Goal: Task Accomplishment & Management: Complete application form

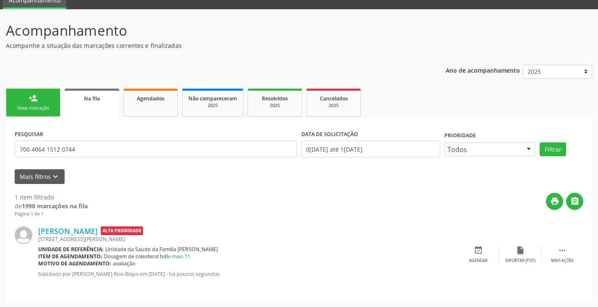
click at [43, 110] on div "Nova marcação" at bounding box center [33, 108] width 42 height 6
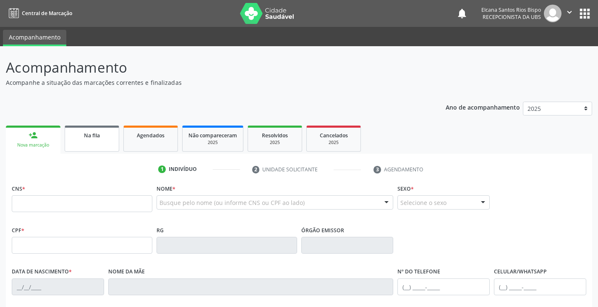
click at [92, 140] on link "Na fila" at bounding box center [92, 138] width 55 height 26
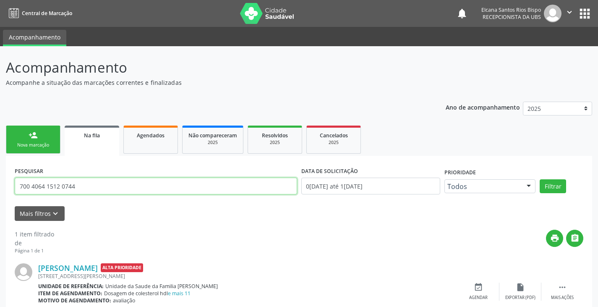
drag, startPoint x: 100, startPoint y: 190, endPoint x: 0, endPoint y: 190, distance: 100.2
click at [0, 190] on div "Acompanhamento Acompanhe a situação das marcações correntes e finalizadas Relat…" at bounding box center [299, 194] width 598 height 297
type input "[PERSON_NAME]"
click at [539, 179] on button "Filtrar" at bounding box center [552, 186] width 26 height 14
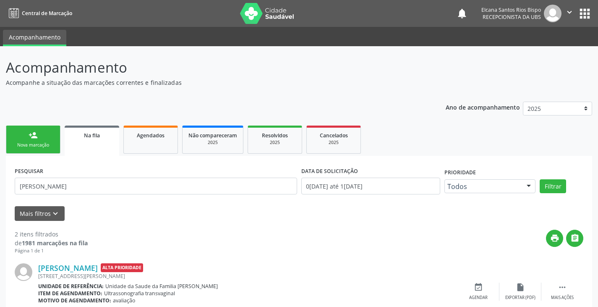
scroll to position [112, 0]
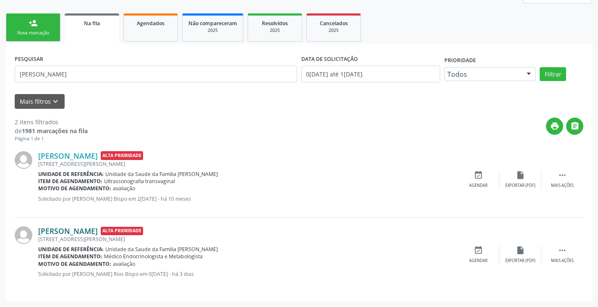
click at [76, 234] on link "[PERSON_NAME]" at bounding box center [68, 230] width 60 height 9
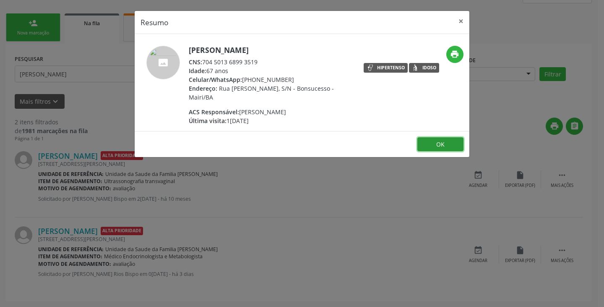
click at [444, 146] on button "OK" at bounding box center [440, 144] width 46 height 14
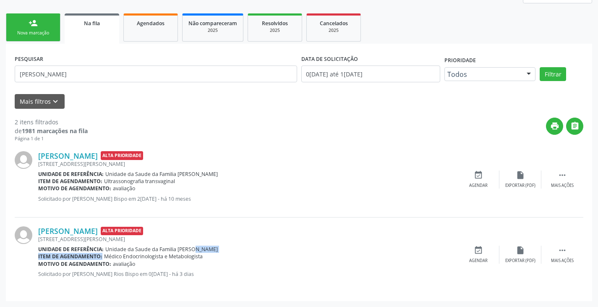
drag, startPoint x: 106, startPoint y: 256, endPoint x: 176, endPoint y: 257, distance: 70.5
click at [178, 255] on span "Médico Endocrinologista e Metabologista" at bounding box center [153, 255] width 99 height 7
click at [169, 270] on div "[PERSON_NAME] Alta Prioridade [STREET_ADDRESS][PERSON_NAME] Unidade de referênc…" at bounding box center [247, 254] width 419 height 57
click at [46, 29] on link "person_add Nova marcação" at bounding box center [33, 27] width 55 height 28
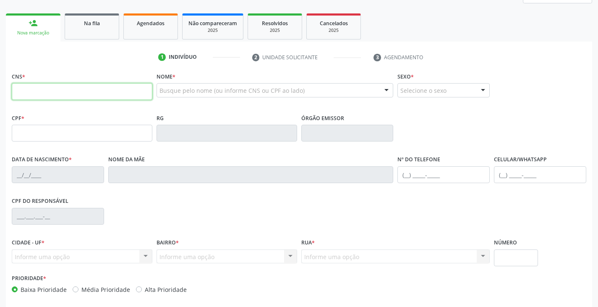
click at [65, 93] on input "text" at bounding box center [82, 91] width 140 height 17
type input "702 0048 8519 1689"
type input "129.142.745-72"
type input "0[DATE]"
type input "Zeferina [PERSON_NAME]"
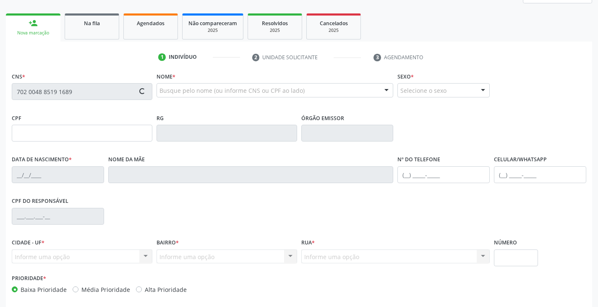
type input "[PHONE_NUMBER]"
type input "22"
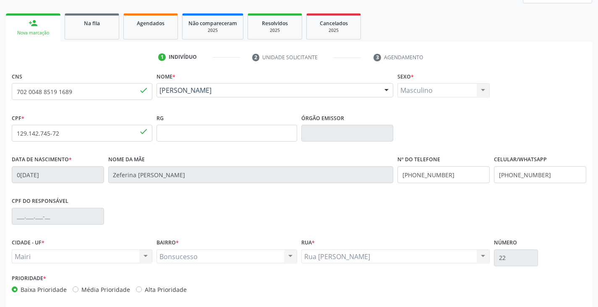
scroll to position [148, 0]
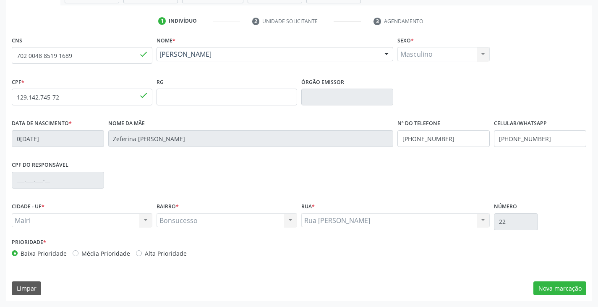
click at [157, 250] on label "Alta Prioridade" at bounding box center [166, 253] width 42 height 9
click at [142, 250] on input "Alta Prioridade" at bounding box center [139, 253] width 6 height 8
radio input "true"
click at [390, 145] on div "Data de nascimento * 0[DATE] Nome da mãe [PERSON_NAME] de Jesus Nº do Telefone …" at bounding box center [299, 138] width 578 height 42
click at [417, 172] on div "CPF do responsável" at bounding box center [299, 180] width 578 height 42
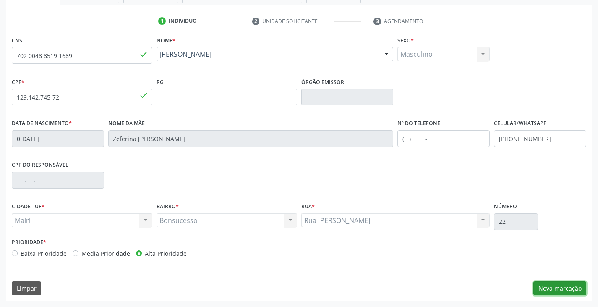
click at [566, 287] on button "Nova marcação" at bounding box center [559, 288] width 53 height 14
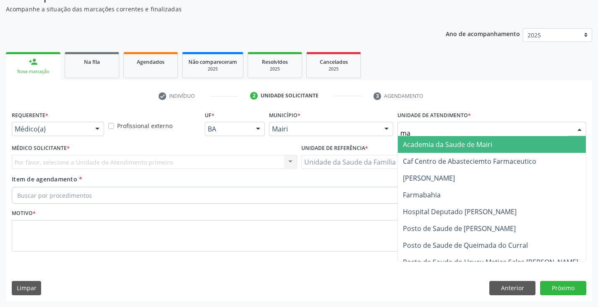
type input "mar"
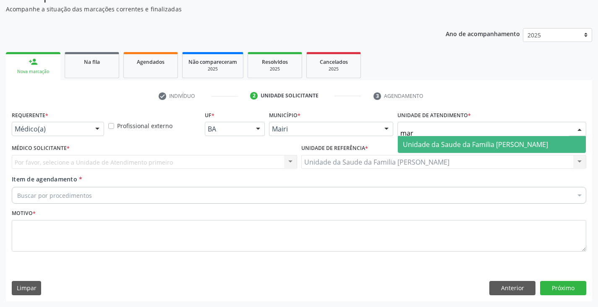
click at [420, 148] on span "Unidade da Saude da Familia [PERSON_NAME]" at bounding box center [475, 144] width 145 height 9
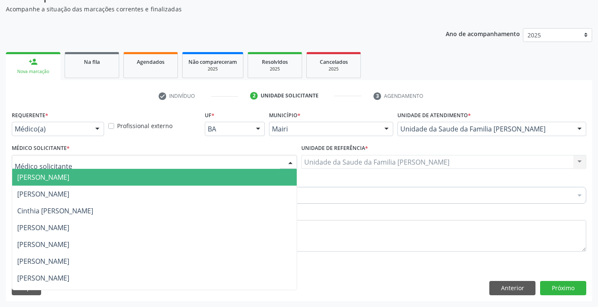
scroll to position [114, 0]
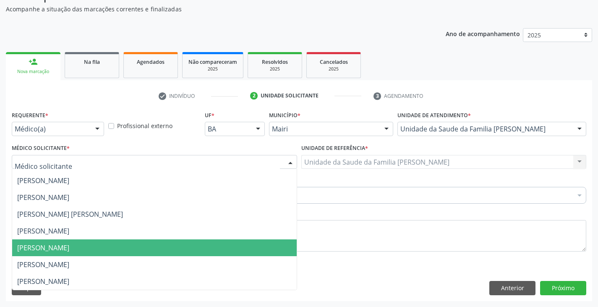
click at [33, 246] on span "[PERSON_NAME]" at bounding box center [43, 247] width 52 height 9
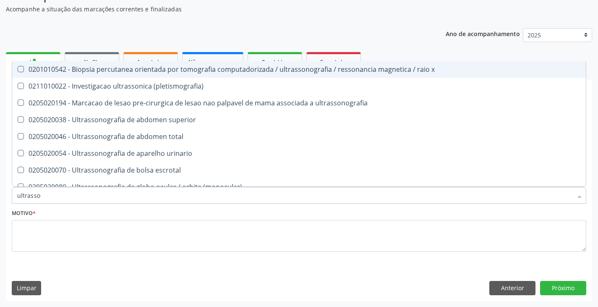
type input "ultrasson"
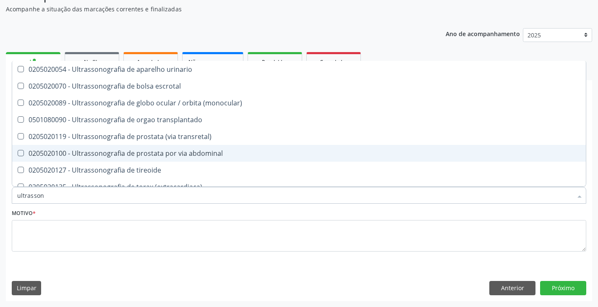
click at [112, 151] on div "0205020100 - Ultrassonografia de prostata por via abdominal" at bounding box center [298, 153] width 563 height 7
checkbox abdominal "true"
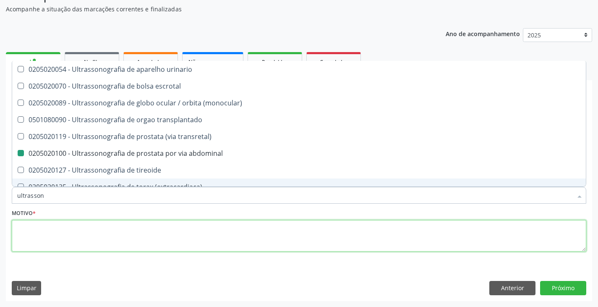
click at [84, 232] on textarea at bounding box center [299, 236] width 574 height 32
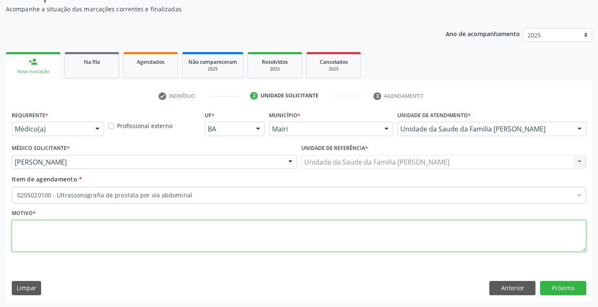
scroll to position [0, 0]
type textarea "alteração psa HPB?"
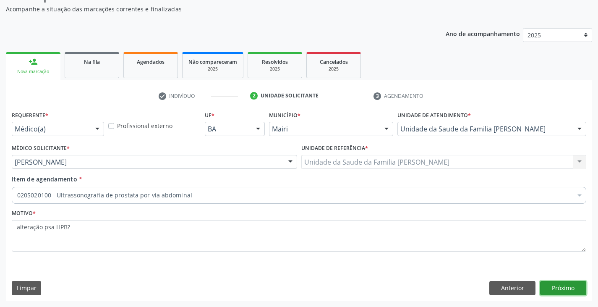
click at [560, 284] on button "Próximo" at bounding box center [563, 288] width 46 height 14
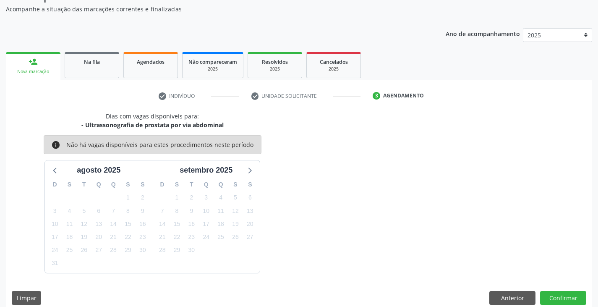
scroll to position [83, 0]
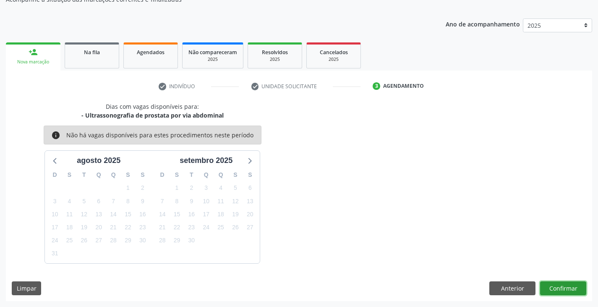
click at [559, 281] on button "Confirmar" at bounding box center [563, 288] width 46 height 14
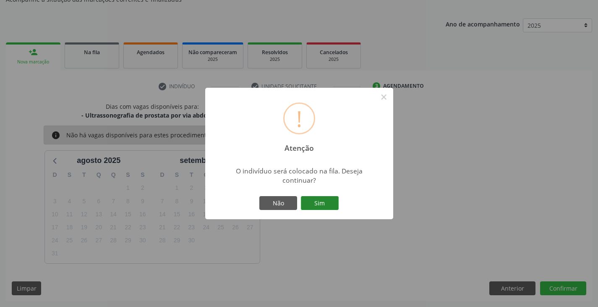
click at [311, 197] on button "Sim" at bounding box center [320, 203] width 38 height 14
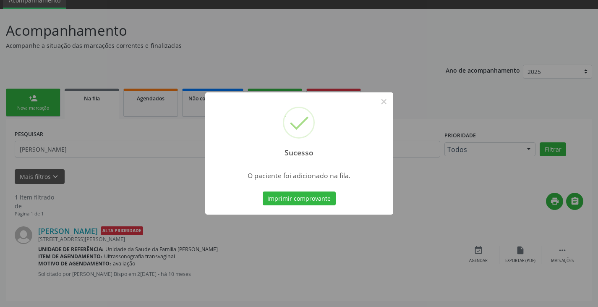
scroll to position [0, 0]
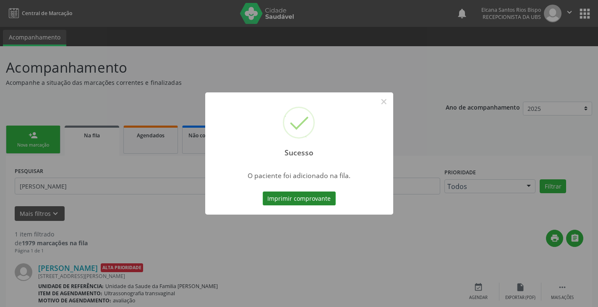
click at [318, 194] on button "Imprimir comprovante" at bounding box center [299, 198] width 73 height 14
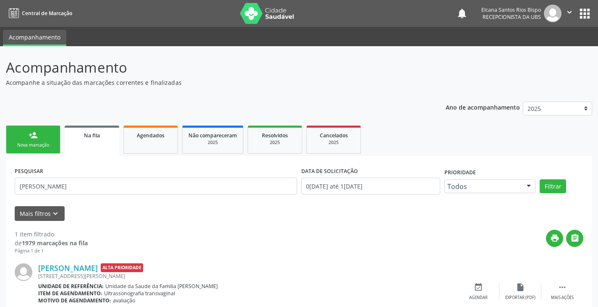
click at [26, 139] on link "person_add Nova marcação" at bounding box center [33, 139] width 55 height 28
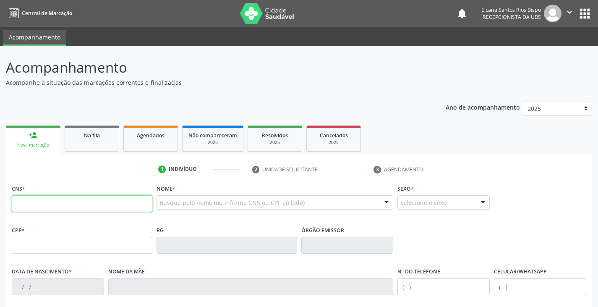
click at [37, 205] on input "text" at bounding box center [82, 203] width 140 height 17
paste input "702 0048 8519 1689"
type input "702 0048 8519 1689"
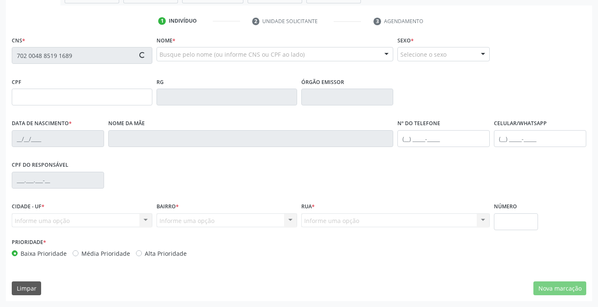
type input "129.142.745-72"
type input "0[DATE]"
type input "Zeferina [PERSON_NAME]"
type input "[PHONE_NUMBER]"
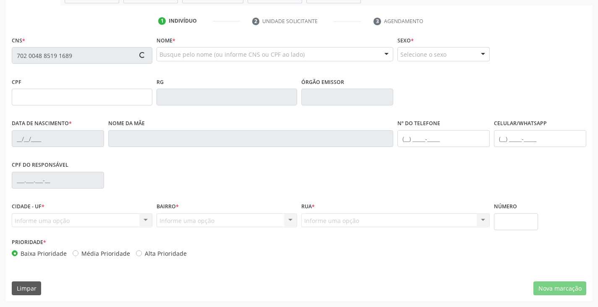
type input "22"
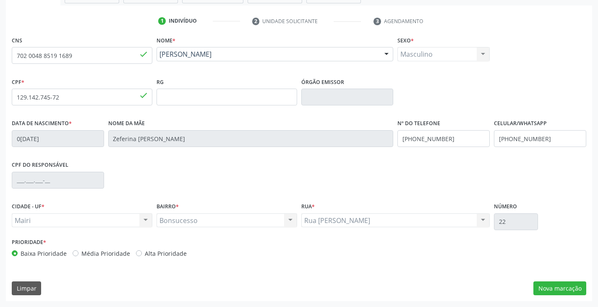
click at [151, 255] on label "Alta Prioridade" at bounding box center [166, 253] width 42 height 9
click at [142, 255] on input "Alta Prioridade" at bounding box center [139, 253] width 6 height 8
radio input "true"
click at [563, 286] on button "Nova marcação" at bounding box center [559, 288] width 53 height 14
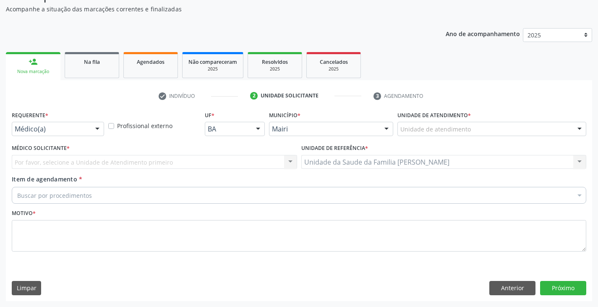
scroll to position [73, 0]
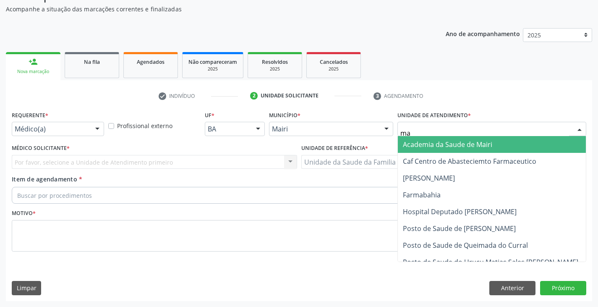
type input "mar"
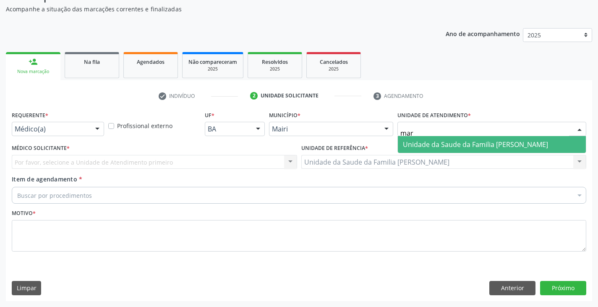
click at [439, 142] on span "Unidade da Saude da Familia [PERSON_NAME]" at bounding box center [475, 144] width 145 height 9
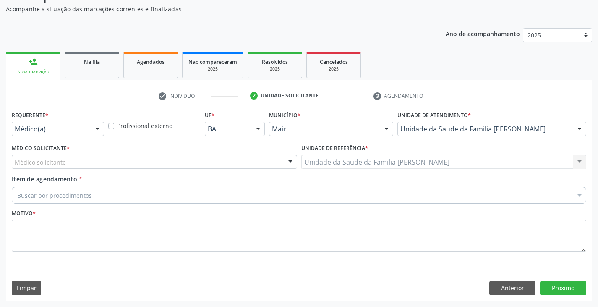
click at [13, 158] on div "Médico solicitante" at bounding box center [154, 162] width 285 height 14
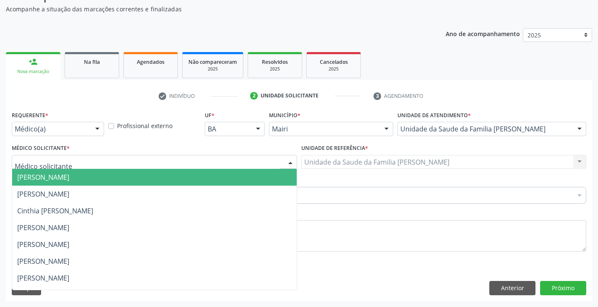
scroll to position [114, 0]
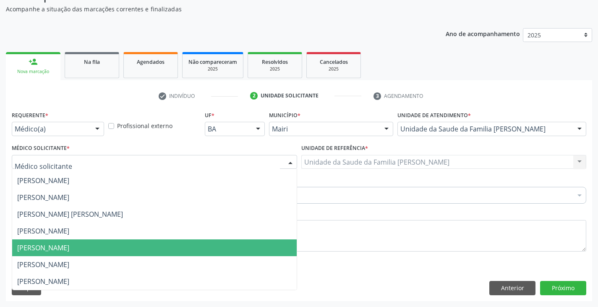
click at [42, 248] on span "[PERSON_NAME]" at bounding box center [43, 247] width 52 height 9
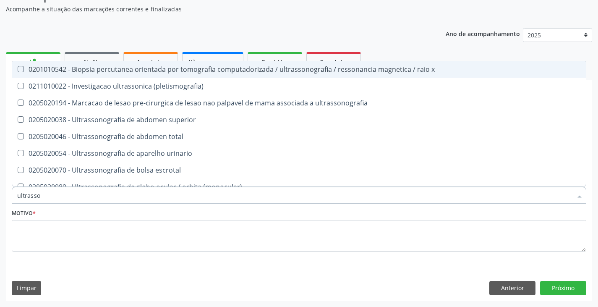
type input "ultrasson"
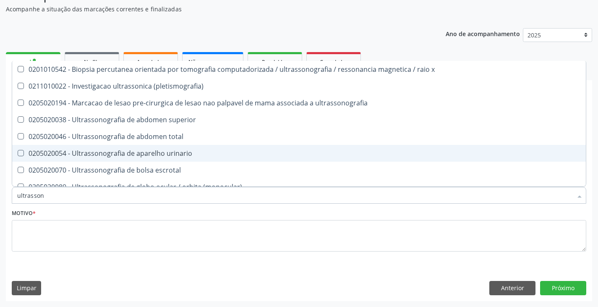
click at [72, 150] on div "0205020054 - Ultrassonografia de aparelho urinario" at bounding box center [298, 153] width 563 height 7
checkbox urinario "true"
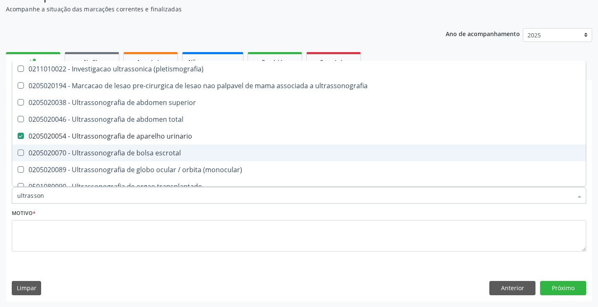
scroll to position [0, 0]
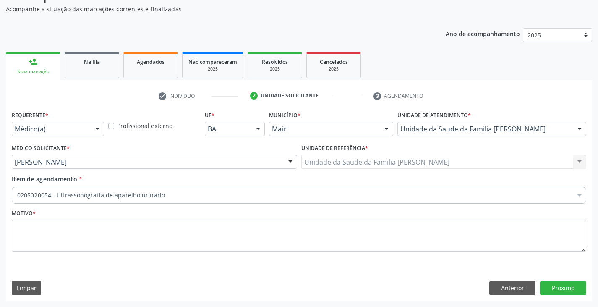
checkbox urinario "true"
checkbox Abciximabe "false"
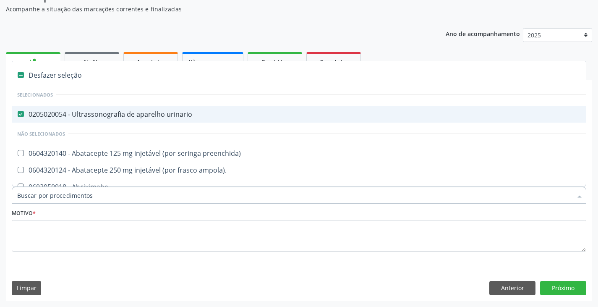
click at [47, 114] on div "0205020054 - Ultrassonografia de aparelho urinario" at bounding box center [339, 114] width 645 height 7
checkbox urinario "false"
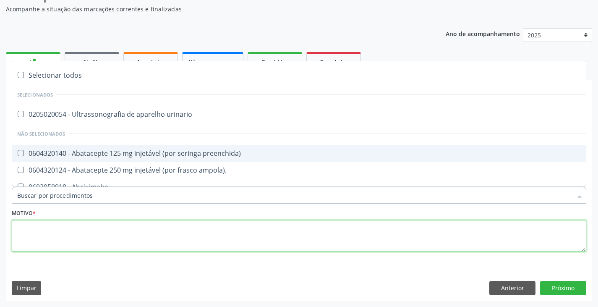
click at [63, 231] on textarea at bounding box center [299, 236] width 574 height 32
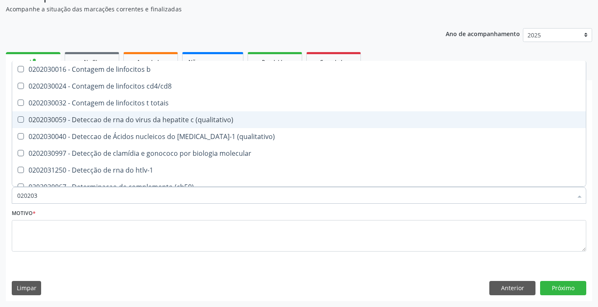
type input "0202038"
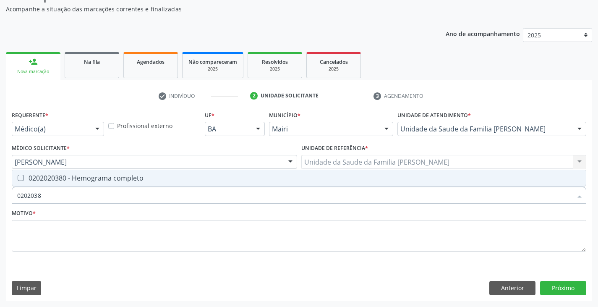
click at [49, 174] on div "0202020380 - Hemograma completo" at bounding box center [298, 177] width 563 height 7
checkbox completo "true"
type input "020203"
checkbox completo "false"
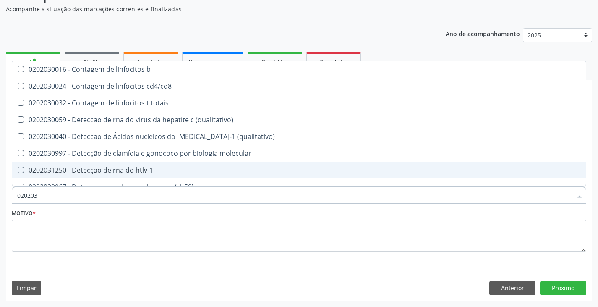
type input "02020"
checkbox completo "false"
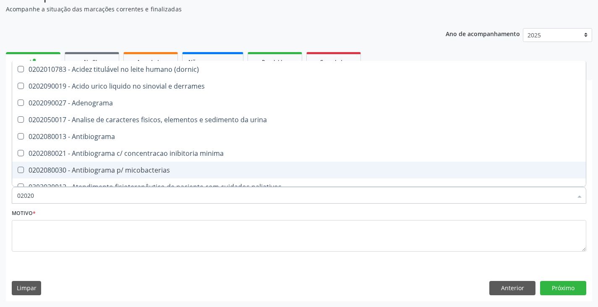
type input "0202"
checkbox completo "false"
checkbox \(western-blot\) "true"
type input "02020"
checkbox acilcarnitinas "true"
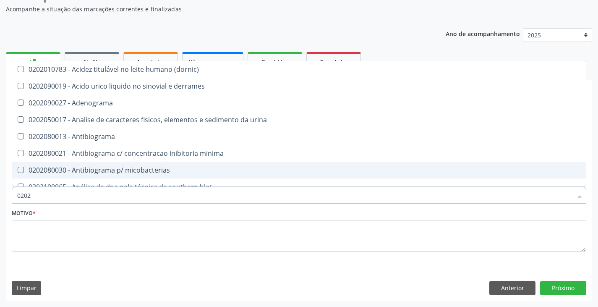
checkbox completo "false"
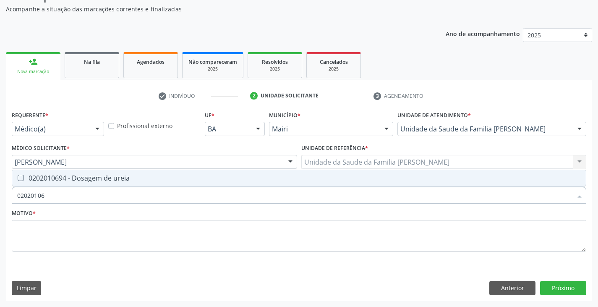
type input "020201069"
click at [53, 177] on div "0202010694 - Dosagem de ureia" at bounding box center [298, 177] width 563 height 7
checkbox ureia "true"
type input "02020106"
checkbox ureia "false"
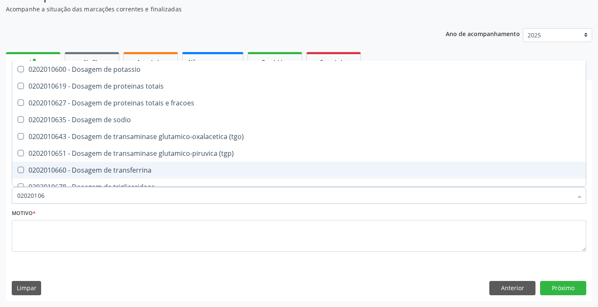
type input "0202010"
checkbox ureia "false"
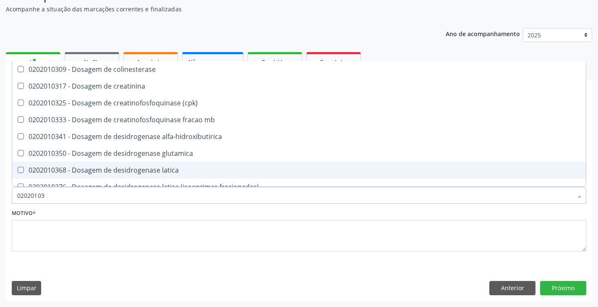
type input "020201031"
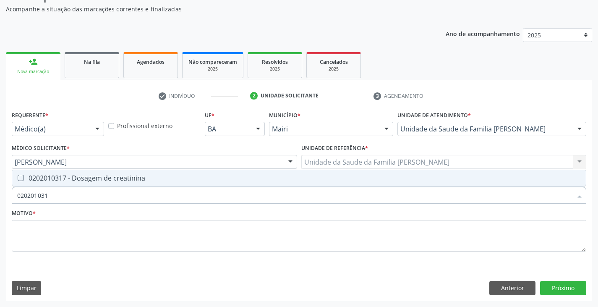
click at [55, 176] on div "0202010317 - Dosagem de creatinina" at bounding box center [298, 177] width 563 height 7
checkbox creatinina "true"
type input "02020103"
checkbox creatinina "false"
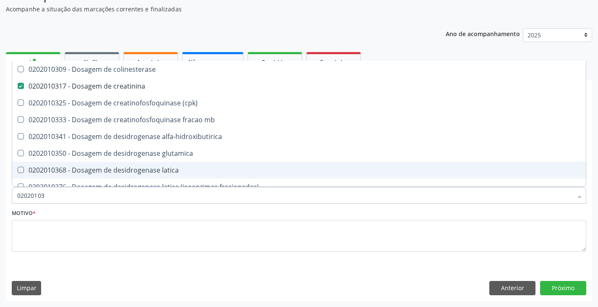
type input "0202010"
checkbox creatinina "false"
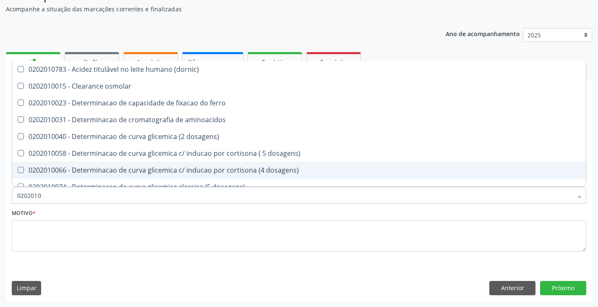
type input "02020106"
checkbox ivy "true"
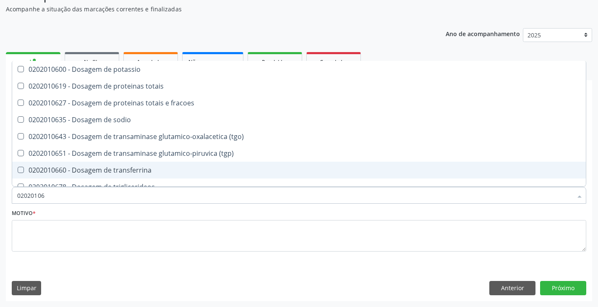
type input "020201064"
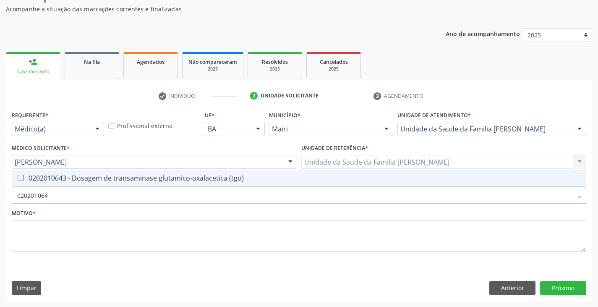
click at [55, 176] on div "0202010643 - Dosagem de transaminase glutamico-oxalacetica (tgo)" at bounding box center [298, 177] width 563 height 7
checkbox \(tgo\) "true"
type input "02020106"
checkbox \(tgo\) "false"
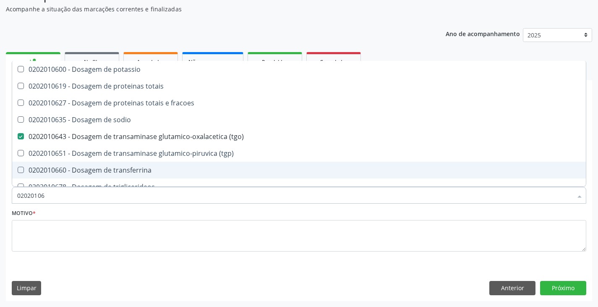
type input "020201065"
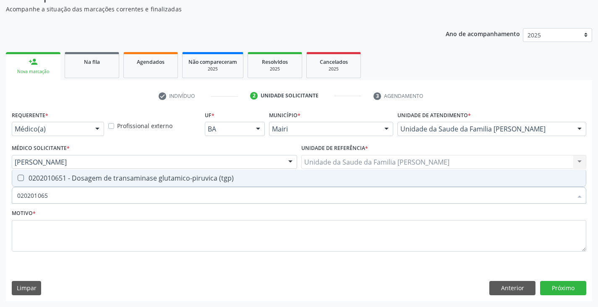
click at [55, 176] on div "0202010651 - Dosagem de transaminase glutamico-piruvica (tgp)" at bounding box center [298, 177] width 563 height 7
checkbox \(tgp\) "true"
type input "02020106"
checkbox \(tgp\) "false"
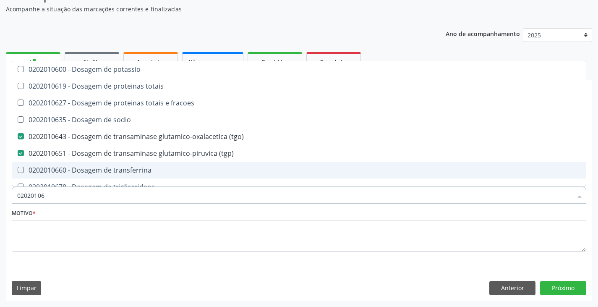
type input "0202010"
checkbox \(tgo\) "false"
checkbox \(tgp\) "false"
checkbox ureia "false"
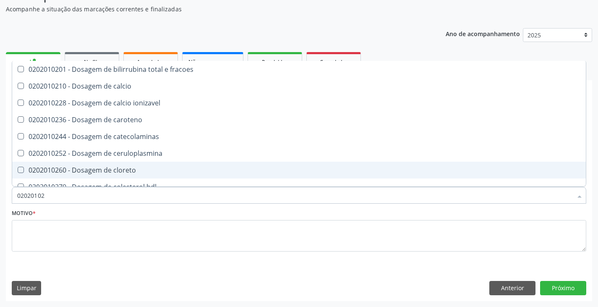
type input "020201029"
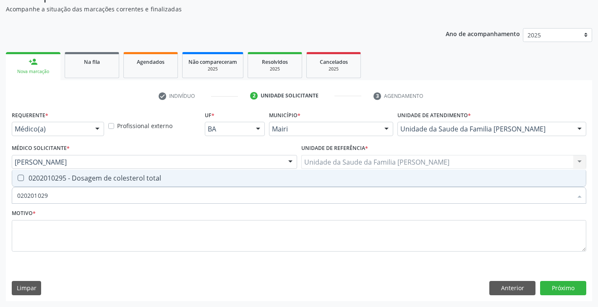
click at [57, 174] on div "0202010295 - Dosagem de colesterol total" at bounding box center [298, 177] width 563 height 7
checkbox total "true"
type input "02020102"
checkbox total "false"
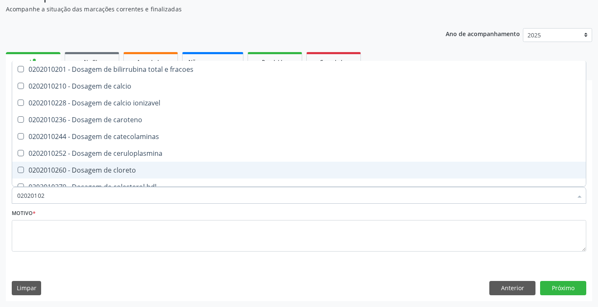
type input "020201028"
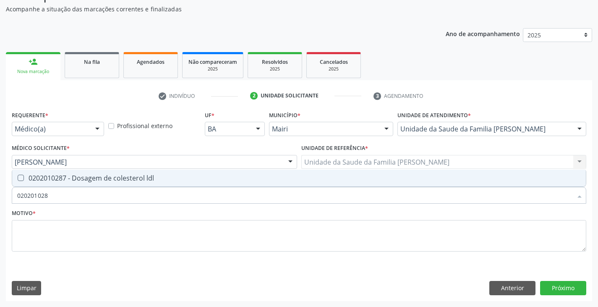
click at [92, 175] on div "0202010287 - Dosagem de colesterol ldl" at bounding box center [298, 177] width 563 height 7
checkbox ldl "true"
type input "02020102"
checkbox ldl "false"
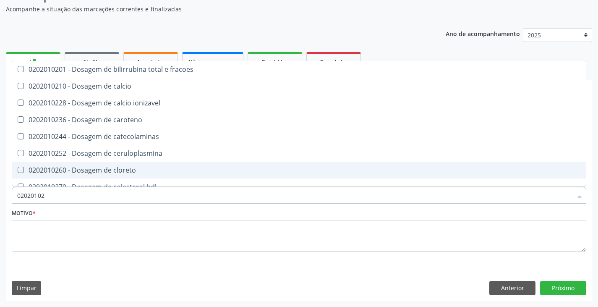
type input "020201027"
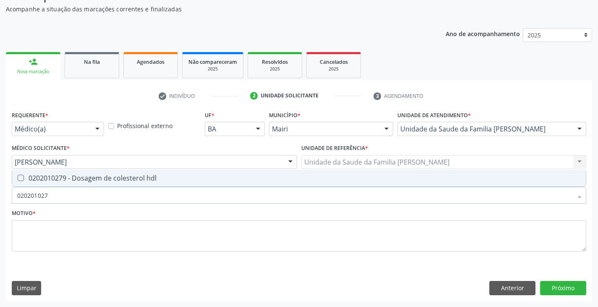
click at [92, 176] on div "0202010279 - Dosagem de colesterol hdl" at bounding box center [298, 177] width 563 height 7
checkbox hdl "true"
type input "02020102"
checkbox hdl "false"
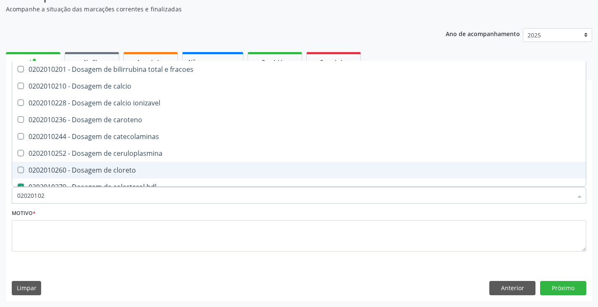
type input "0202010"
checkbox hdl "false"
checkbox ldl "false"
checkbox total "false"
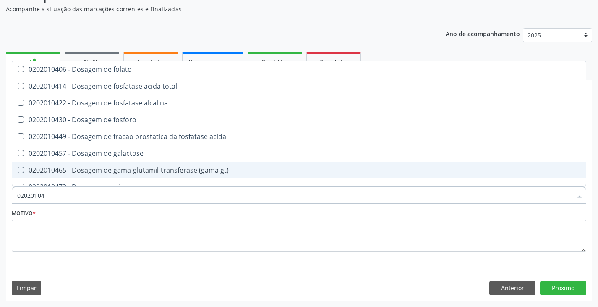
type input "020201047"
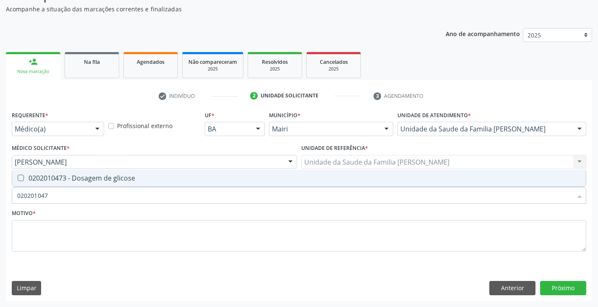
click at [92, 176] on div "0202010473 - Dosagem de glicose" at bounding box center [298, 177] width 563 height 7
checkbox glicose "true"
type input "02020104"
checkbox glicose "false"
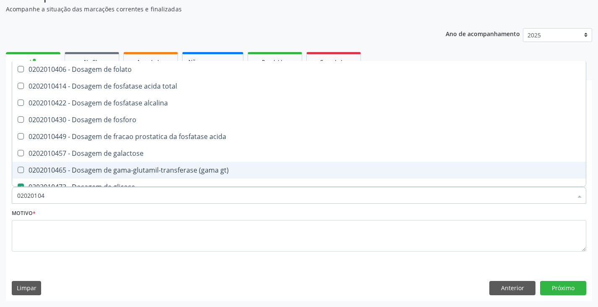
type input "0202010"
checkbox glicose "false"
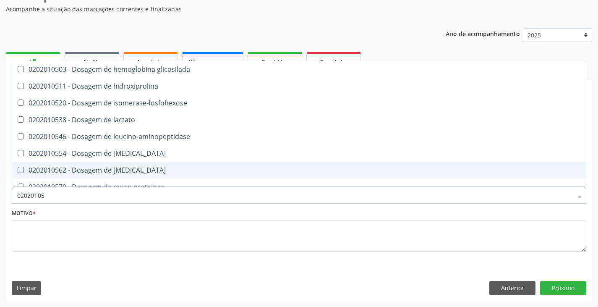
type input "020201050"
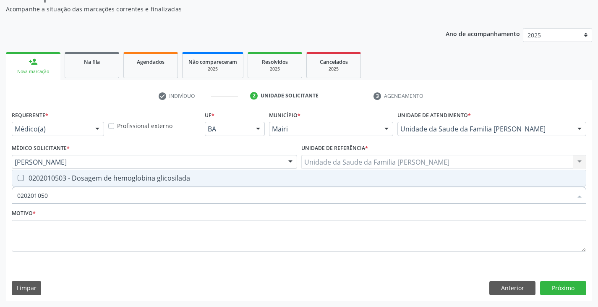
click at [92, 176] on div "0202010503 - Dosagem de hemoglobina glicosilada" at bounding box center [298, 177] width 563 height 7
checkbox glicosilada "true"
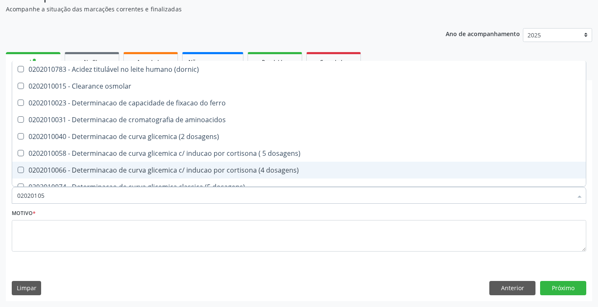
type input "0202010"
checkbox \(dornic\) "false"
type input "02020106"
checkbox dosagens\) "true"
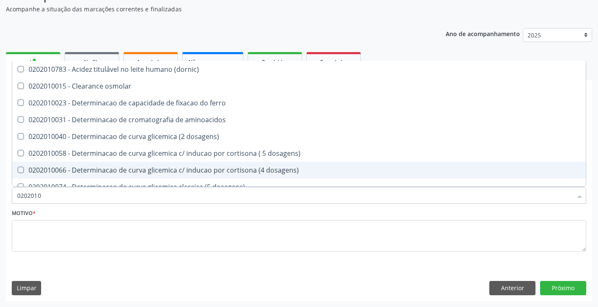
checkbox ivy "true"
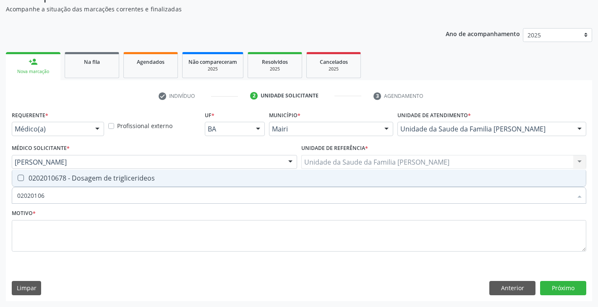
type input "020201067"
click at [91, 177] on div "0202010678 - Dosagem de triglicerideos" at bounding box center [298, 177] width 563 height 7
checkbox triglicerideos "true"
type input "02020106"
checkbox triglicerideos "false"
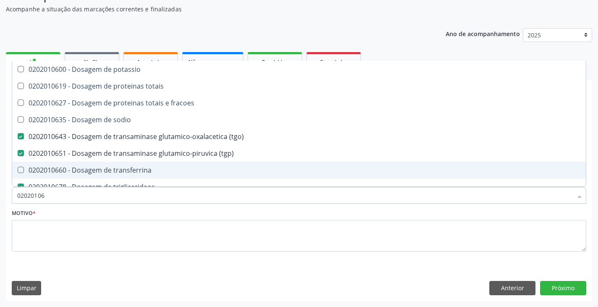
type input "0202010"
checkbox \(tgo\) "false"
checkbox \(tgp\) "false"
checkbox triglicerideos "false"
checkbox ureia "false"
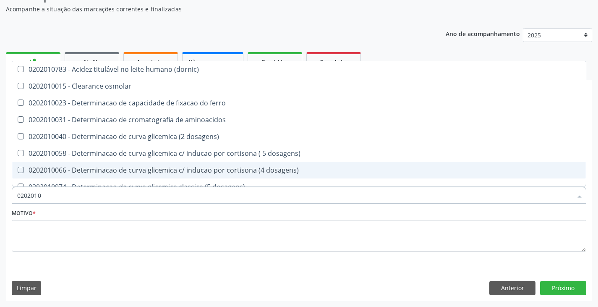
type input "02020105"
checkbox \(dornic\) "true"
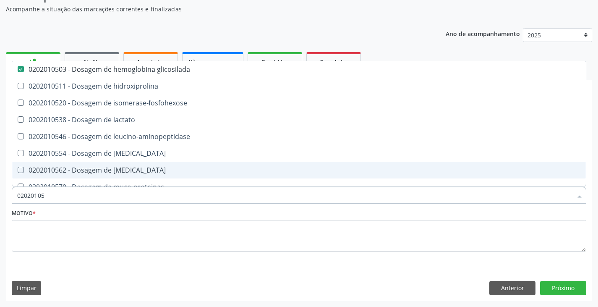
type input "0202010"
checkbox glicosilada "false"
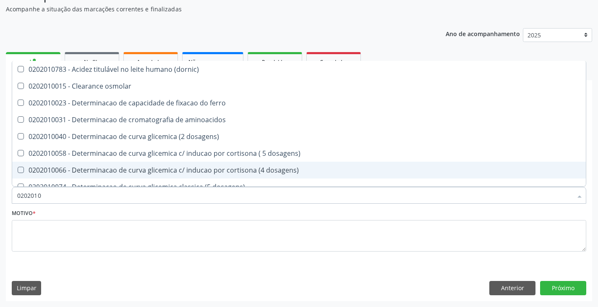
type input "020201"
checkbox hdl "false"
checkbox ldl "false"
checkbox total "false"
checkbox creatinina "false"
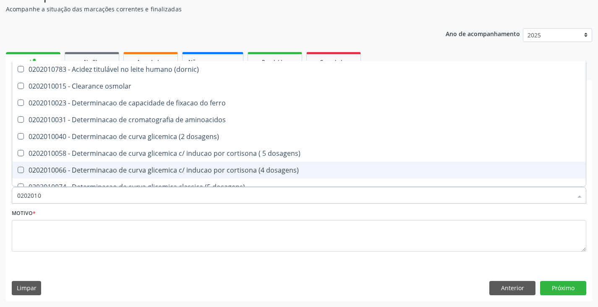
checkbox alfa-hidroxibutirica "true"
checkbox glutamica "true"
checkbox latica "true"
checkbox ferritina "true"
checkbox glicose "false"
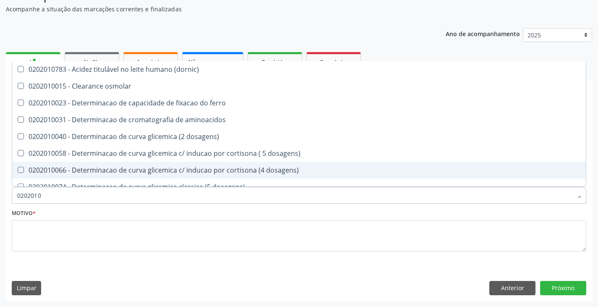
checkbox glicosilada "false"
checkbox magnesio "true"
checkbox porfirinas "true"
checkbox \(tgo\) "false"
checkbox \(tgp\) "false"
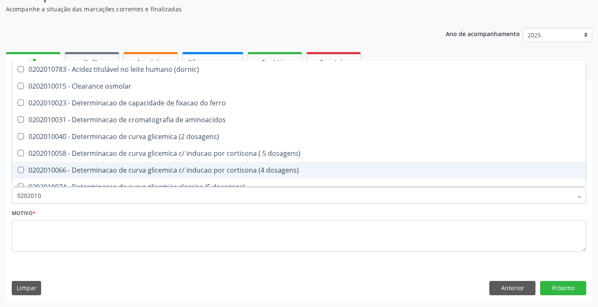
checkbox triglicerideos "false"
checkbox ureia "false"
checkbox \) "true"
checkbox d-xilose "true"
type input "02020"
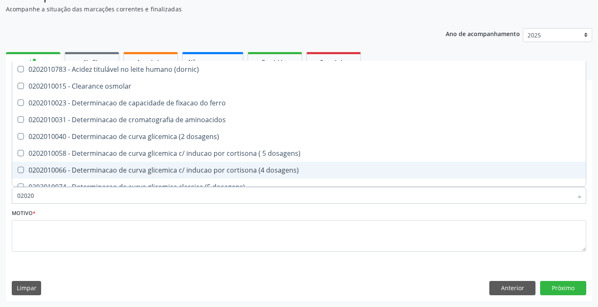
checkbox hdl "false"
checkbox ldl "false"
checkbox total "false"
checkbox creatinina "false"
checkbox glicose "false"
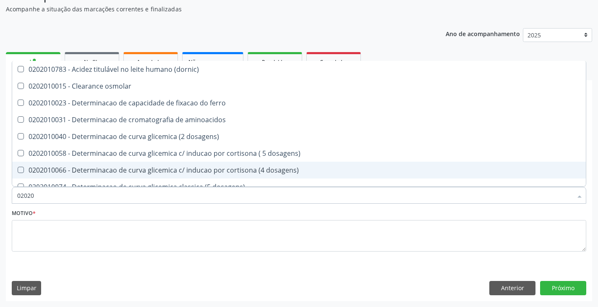
checkbox glicosilada "false"
checkbox \(tgo\) "false"
checkbox \(tgp\) "false"
checkbox triglicerideos "false"
checkbox ureia "false"
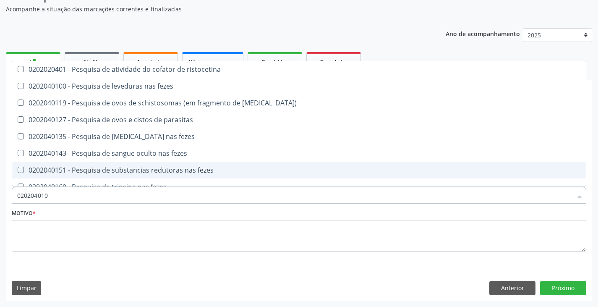
type input "0202040100"
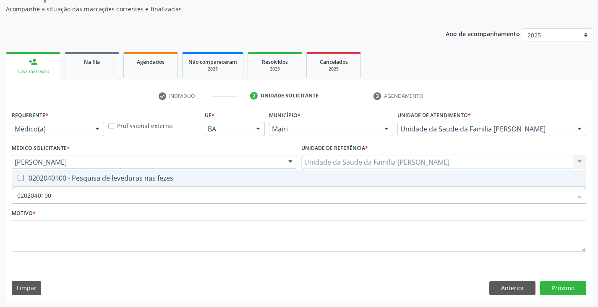
click at [91, 177] on div "0202040100 - Pesquisa de leveduras nas fezes" at bounding box center [298, 177] width 563 height 7
checkbox fezes "true"
type input "02020401"
checkbox fezes "false"
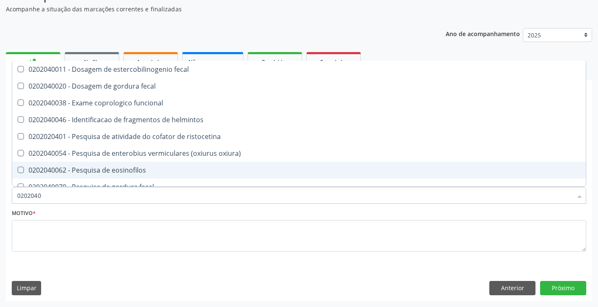
type input "020204"
checkbox fezes "false"
checkbox fezes "true"
type input "02020"
checkbox fezes "false"
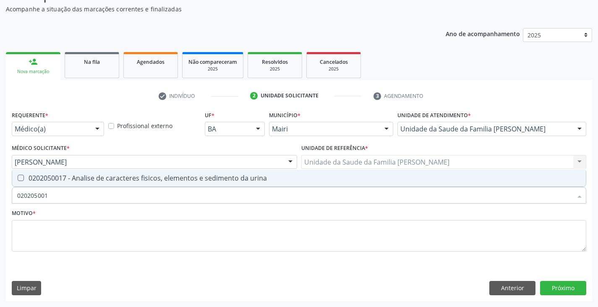
type input "0202050017"
click at [91, 177] on div "0202050017 - Analise de caracteres fisicos, elementos e sedimento da urina" at bounding box center [298, 177] width 563 height 7
checkbox urina "true"
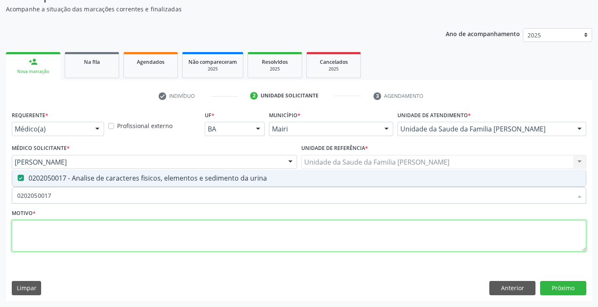
click at [83, 234] on textarea at bounding box center [299, 236] width 574 height 32
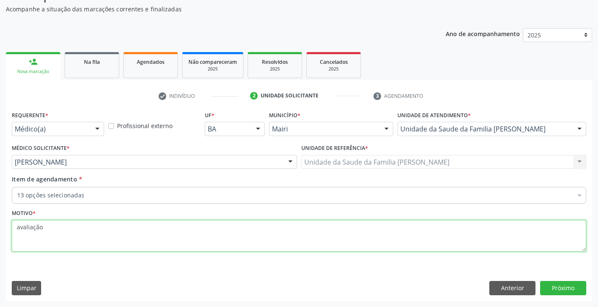
type textarea "avaliação"
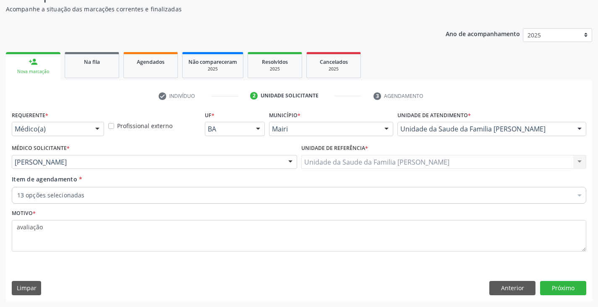
click at [340, 266] on div "Requerente * Médico(a) Médico(a) Enfermeiro(a) Paciente Nenhum resultado encont…" at bounding box center [299, 205] width 586 height 192
click at [578, 283] on button "Próximo" at bounding box center [563, 288] width 46 height 14
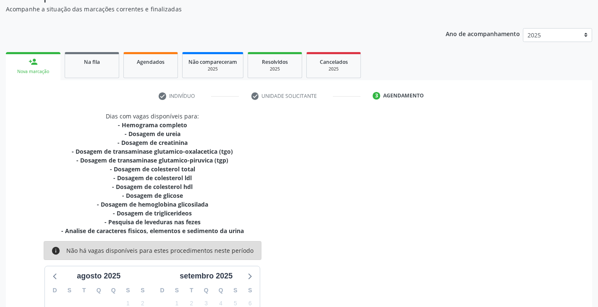
scroll to position [189, 0]
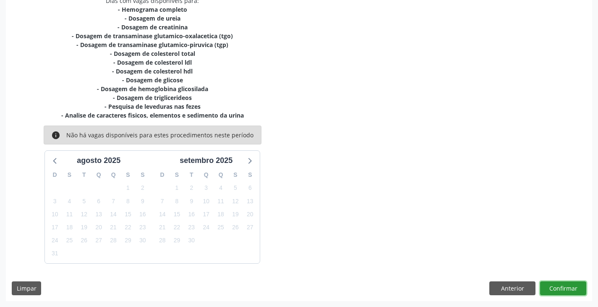
click at [571, 282] on button "Confirmar" at bounding box center [563, 288] width 46 height 14
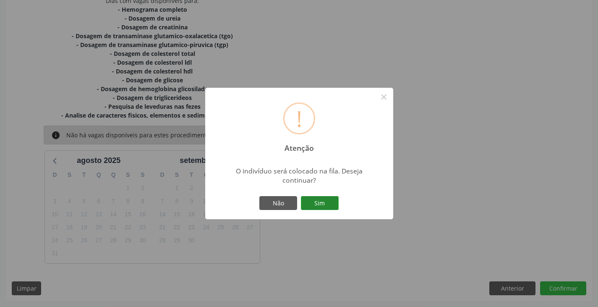
click at [327, 206] on button "Sim" at bounding box center [320, 203] width 38 height 14
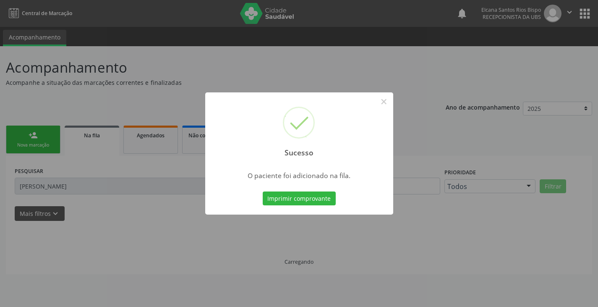
scroll to position [0, 0]
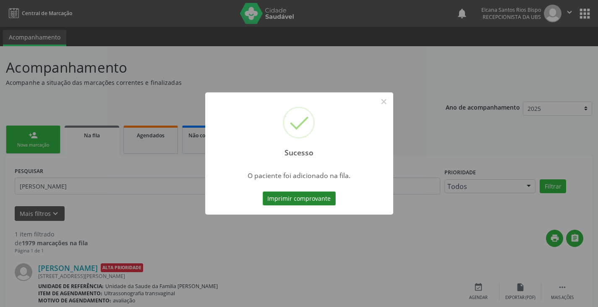
click at [306, 196] on button "Imprimir comprovante" at bounding box center [299, 198] width 73 height 14
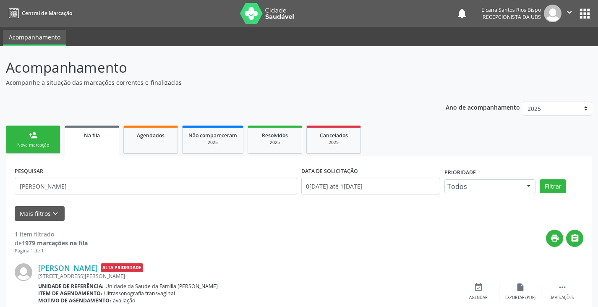
click at [32, 138] on div "person_add" at bounding box center [33, 134] width 9 height 9
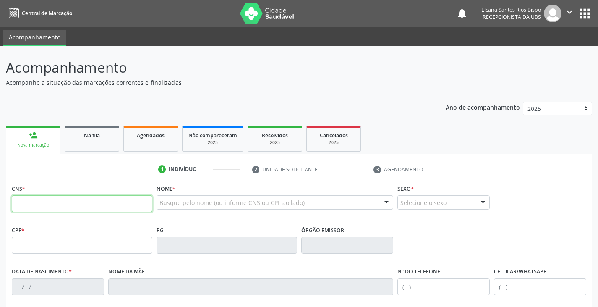
click at [70, 200] on input "text" at bounding box center [82, 203] width 140 height 17
paste input "702 0048 8519 1689"
type input "702 0048 8519 1689"
type input "129.142.745-72"
type input "0[DATE]"
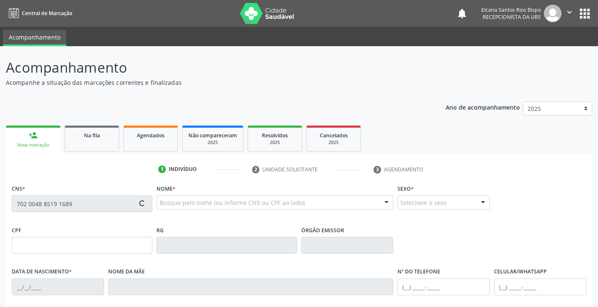
type input "Zeferina [PERSON_NAME]"
type input "[PHONE_NUMBER]"
type input "22"
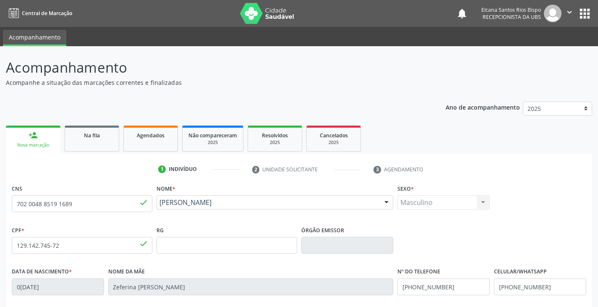
scroll to position [148, 0]
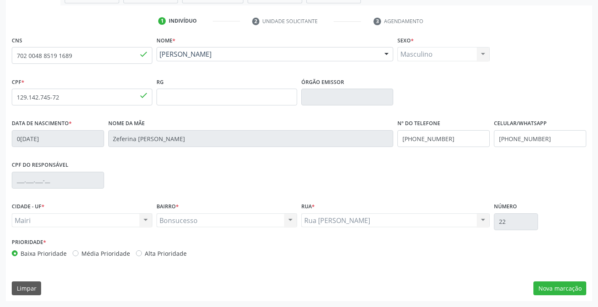
click at [160, 250] on label "Alta Prioridade" at bounding box center [166, 253] width 42 height 9
click at [142, 250] on input "Alta Prioridade" at bounding box center [139, 253] width 6 height 8
radio input "true"
click at [548, 287] on button "Nova marcação" at bounding box center [559, 288] width 53 height 14
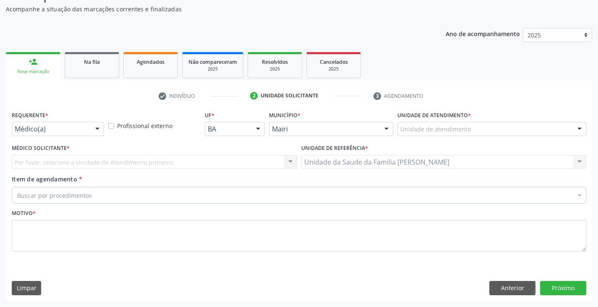
scroll to position [73, 0]
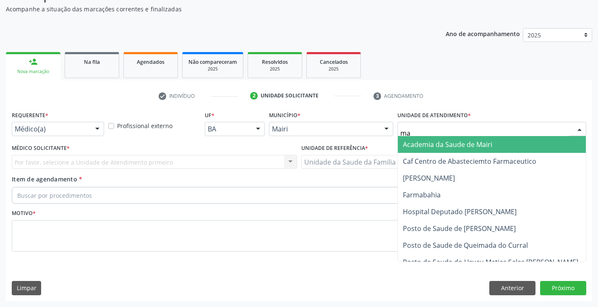
type input "mar"
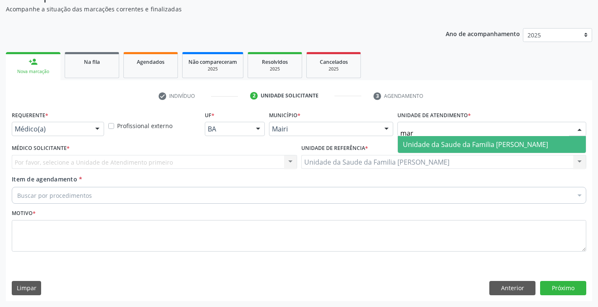
click at [436, 140] on span "Unidade da Saude da Familia [PERSON_NAME]" at bounding box center [475, 144] width 145 height 9
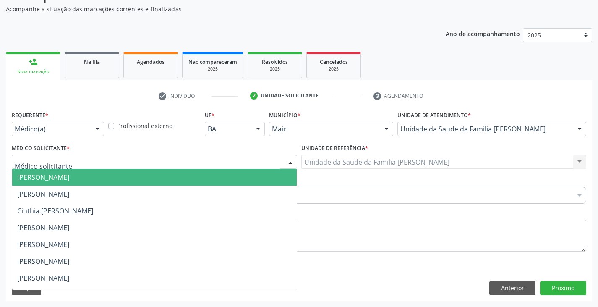
scroll to position [114, 0]
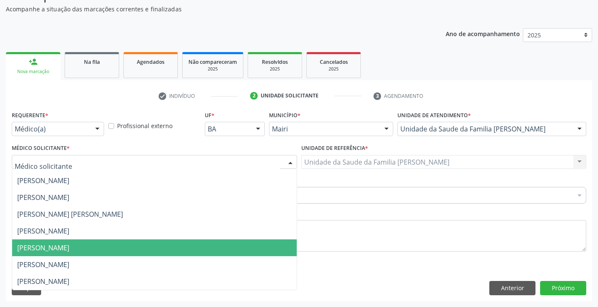
click at [38, 245] on span "[PERSON_NAME]" at bounding box center [43, 247] width 52 height 9
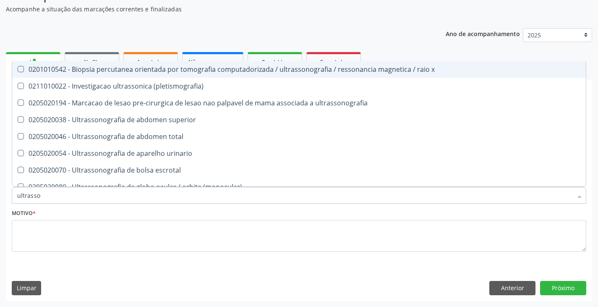
type input "ultrasson"
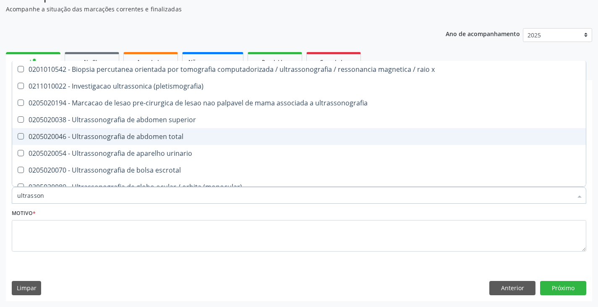
click at [77, 138] on div "0205020046 - Ultrassonografia de abdomen total" at bounding box center [298, 136] width 563 height 7
checkbox total "true"
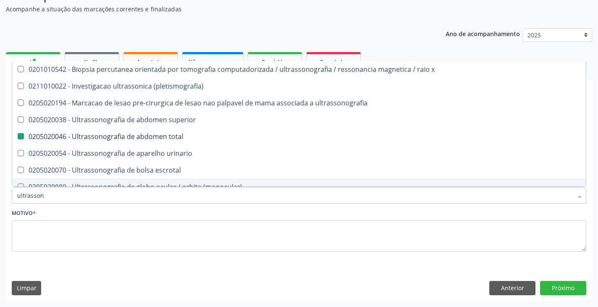
click at [60, 218] on div "Motivo *" at bounding box center [299, 229] width 574 height 44
checkbox \(pletismografia\) "true"
checkbox total "false"
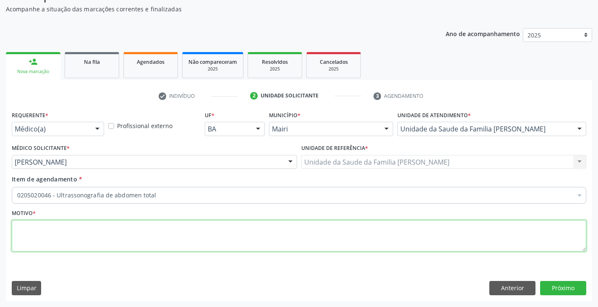
click at [57, 226] on textarea at bounding box center [299, 236] width 574 height 32
type textarea "coletiase"
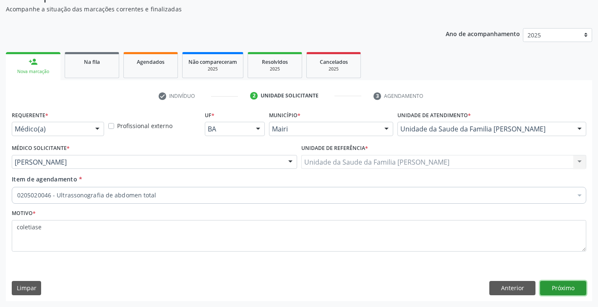
click at [563, 290] on button "Próximo" at bounding box center [563, 288] width 46 height 14
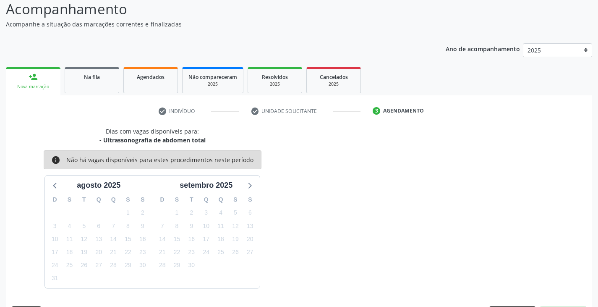
scroll to position [73, 0]
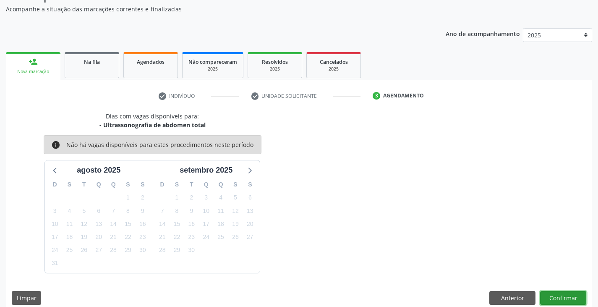
click at [563, 296] on button "Confirmar" at bounding box center [563, 298] width 46 height 14
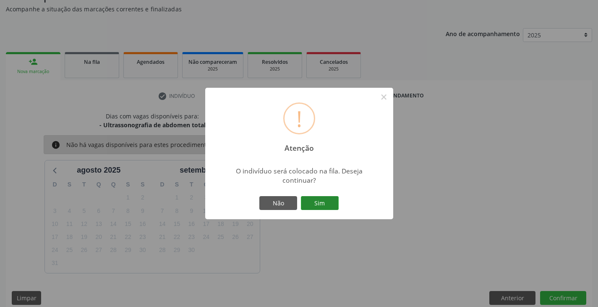
click at [322, 201] on button "Sim" at bounding box center [320, 203] width 38 height 14
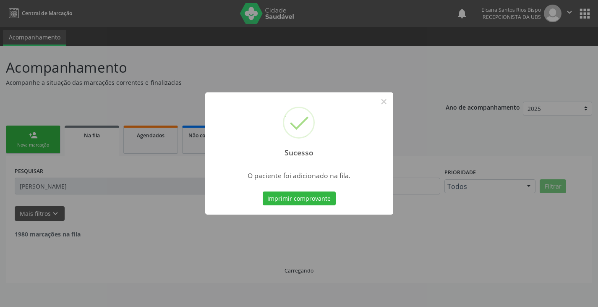
scroll to position [0, 0]
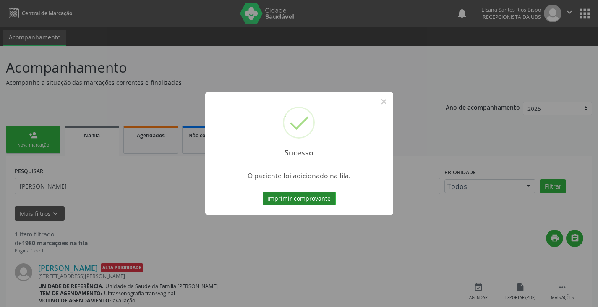
click at [325, 197] on button "Imprimir comprovante" at bounding box center [299, 198] width 73 height 14
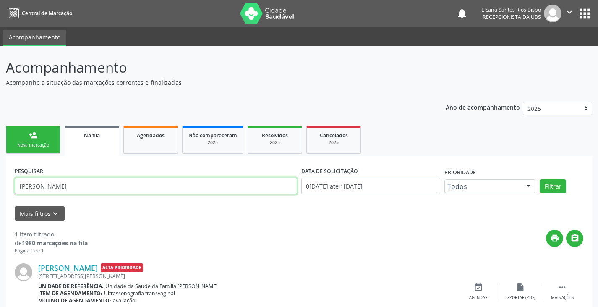
drag, startPoint x: 80, startPoint y: 190, endPoint x: 0, endPoint y: 195, distance: 80.3
click at [0, 195] on div "Acompanhamento Acompanhe a situação das marcações correntes e finalizadas Relat…" at bounding box center [299, 194] width 598 height 297
paste input "702 0048 8519 1689"
type input "702 0048 8519 1689"
click at [539, 179] on button "Filtrar" at bounding box center [552, 186] width 26 height 14
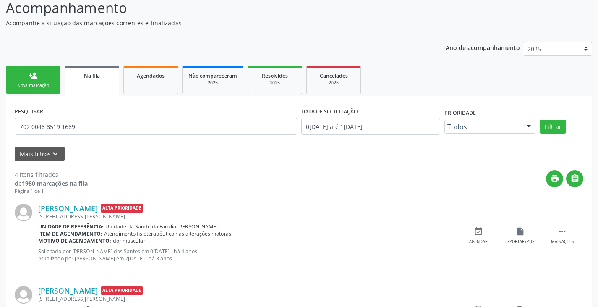
scroll to position [18, 0]
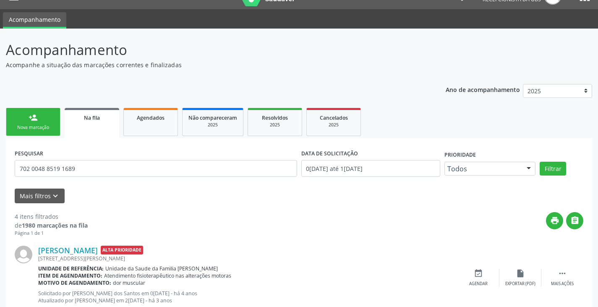
click at [41, 119] on link "person_add Nova marcação" at bounding box center [33, 122] width 55 height 28
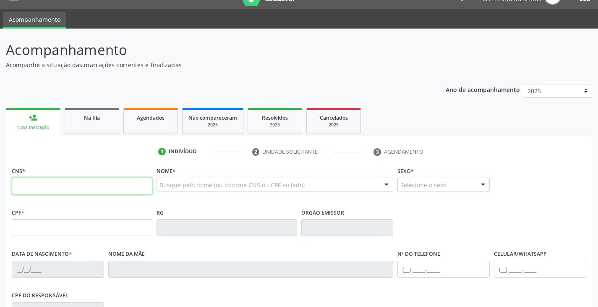
click at [39, 188] on input "text" at bounding box center [82, 185] width 140 height 17
type input "704 1031 5352 9473"
type input "124.050.125-02"
type input "1[DATE]"
type input "[PERSON_NAME] Sampaio"
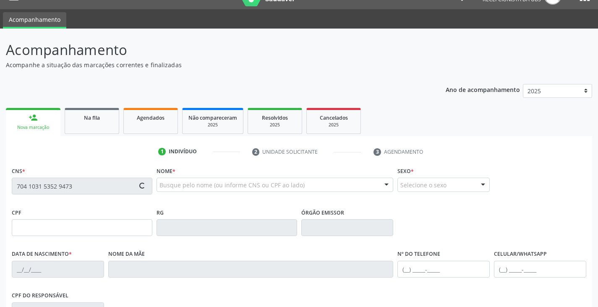
type input "[PHONE_NUMBER]"
type input "043.416.105-54"
type input "S/N"
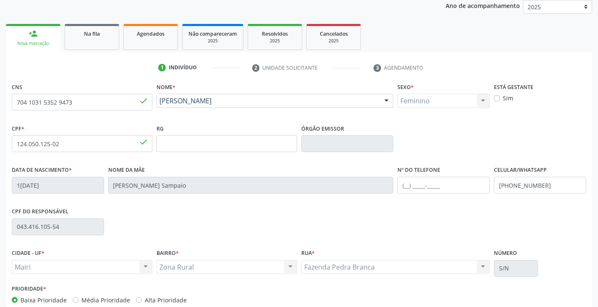
scroll to position [143, 0]
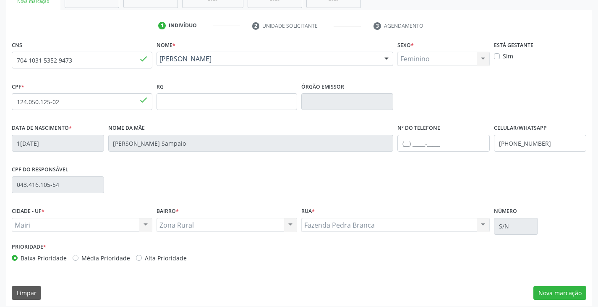
click at [165, 257] on label "Alta Prioridade" at bounding box center [166, 257] width 42 height 9
click at [142, 257] on input "Alta Prioridade" at bounding box center [139, 257] width 6 height 8
radio input "true"
click at [564, 283] on div "CNS 704 1031 5352 9473 done Nome * [PERSON_NAME] [PERSON_NAME] CNS: 704 1031 53…" at bounding box center [299, 172] width 586 height 267
click at [561, 296] on button "Nova marcação" at bounding box center [559, 293] width 53 height 14
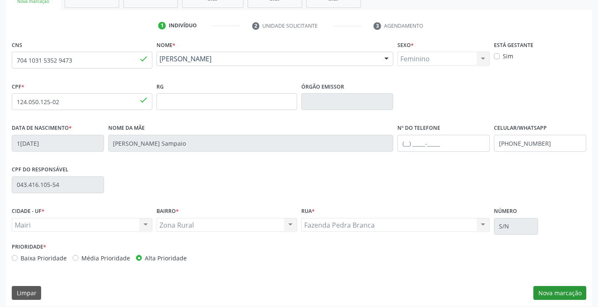
scroll to position [73, 0]
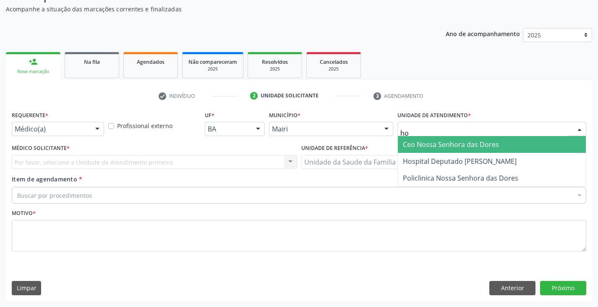
type input "hos"
click at [433, 141] on span "Hospital Deputado [PERSON_NAME]" at bounding box center [460, 144] width 114 height 9
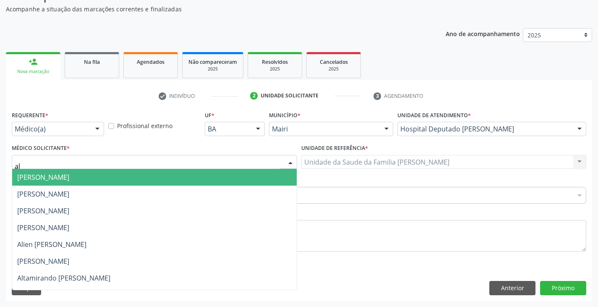
type input "ali"
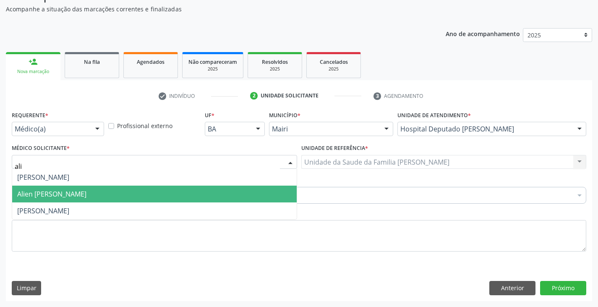
click at [42, 192] on span "Alien [PERSON_NAME]" at bounding box center [51, 193] width 69 height 9
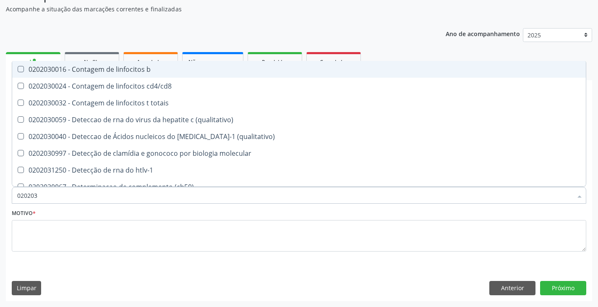
type input "0202038"
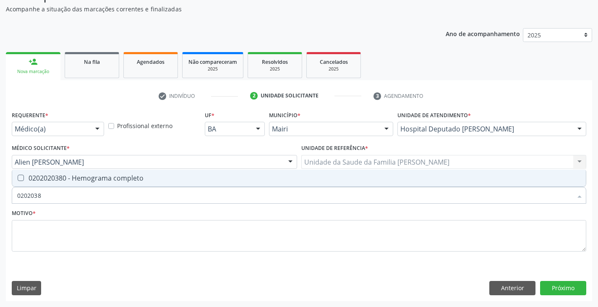
click at [45, 181] on div "0202020380 - Hemograma completo" at bounding box center [298, 177] width 563 height 7
checkbox completo "true"
type input "020203"
checkbox completo "false"
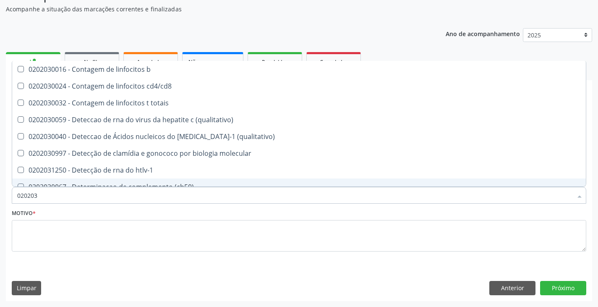
type input "02020"
checkbox completo "false"
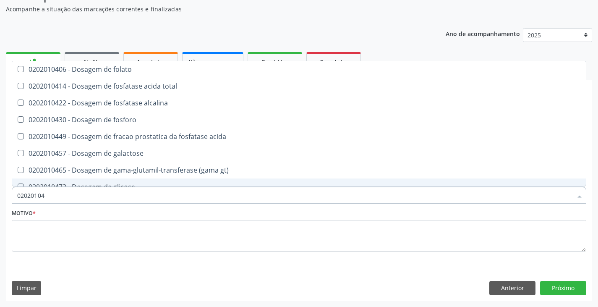
type input "020201047"
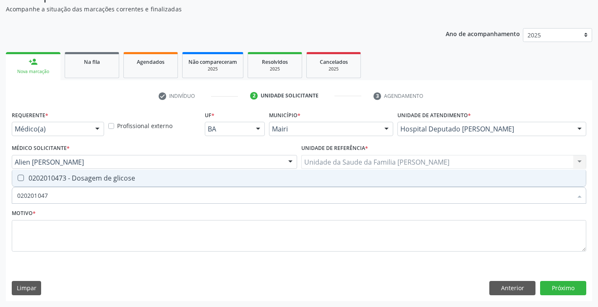
click at [45, 181] on div "0202010473 - Dosagem de glicose" at bounding box center [298, 177] width 563 height 7
checkbox glicose "true"
type input "02020104"
checkbox glicose "false"
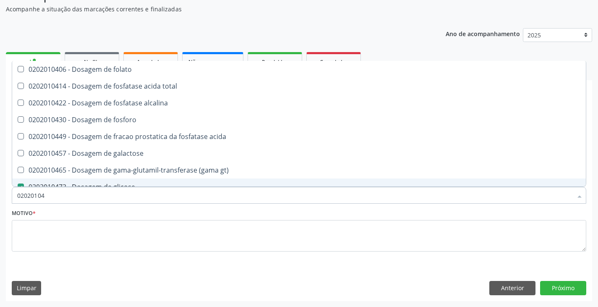
type input "0202010"
checkbox glicose "false"
type input "020201064"
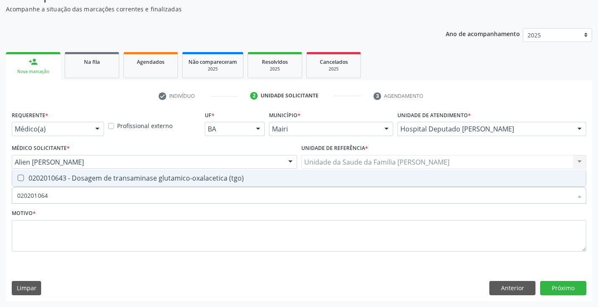
click at [45, 181] on div "0202010643 - Dosagem de transaminase glutamico-oxalacetica (tgo)" at bounding box center [298, 177] width 563 height 7
checkbox \(tgo\) "true"
type input "02020106"
checkbox \(tgo\) "false"
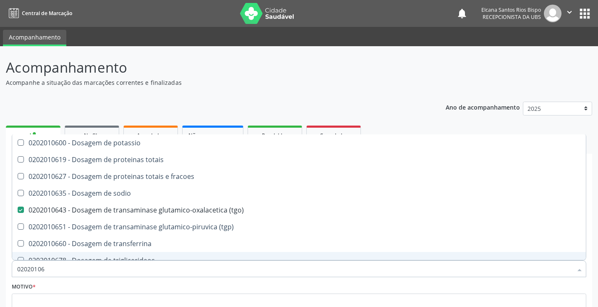
scroll to position [73, 0]
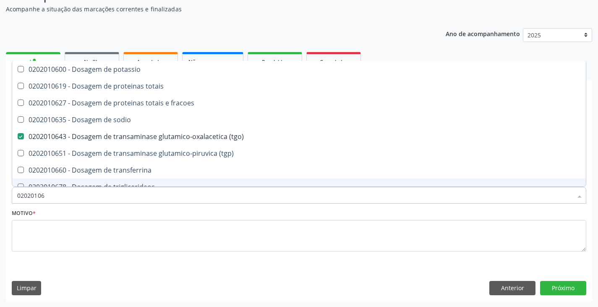
type input "020201065"
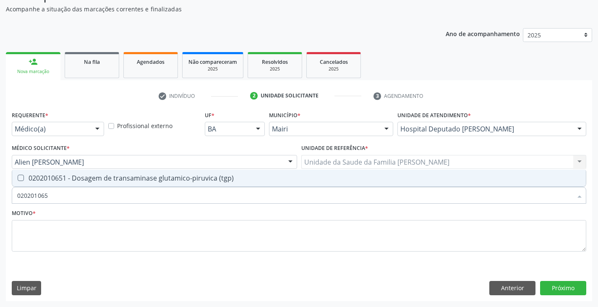
click at [45, 181] on div "0202010651 - Dosagem de transaminase glutamico-piruvica (tgp)" at bounding box center [298, 177] width 563 height 7
checkbox \(tgp\) "true"
type input "02020106"
checkbox \(tgp\) "false"
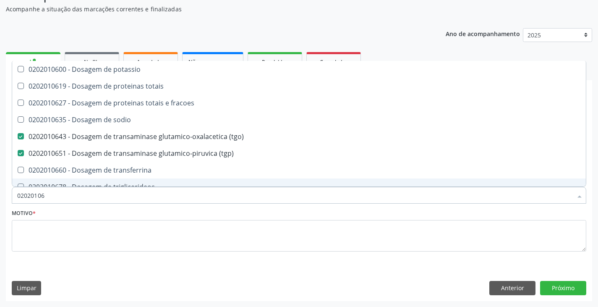
type input "020201064"
checkbox potassio "true"
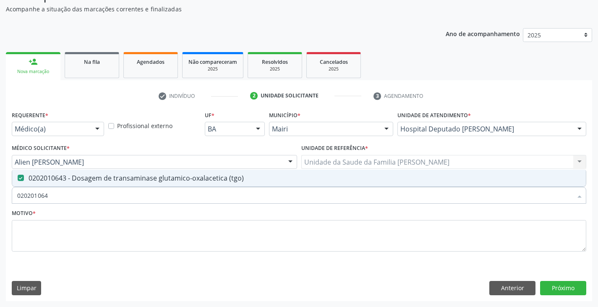
type input "02020106"
checkbox \(tgo\) "false"
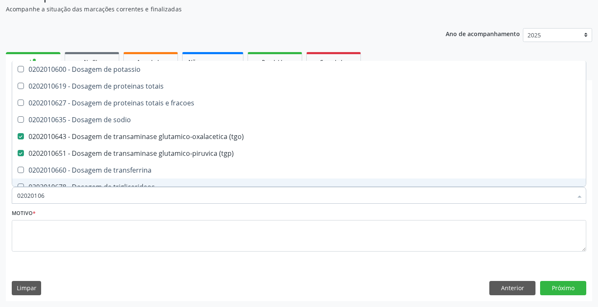
type input "0202010"
checkbox \(tgo\) "false"
checkbox \(tgp\) "false"
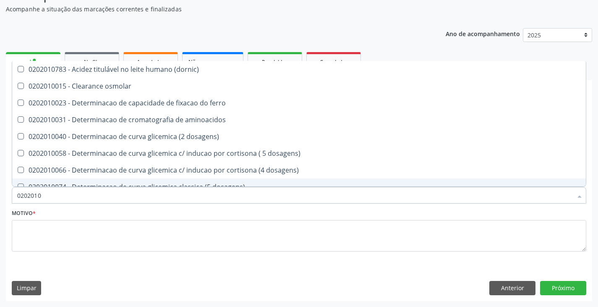
type input "02020106"
checkbox dosagens\) "true"
type input "020201069"
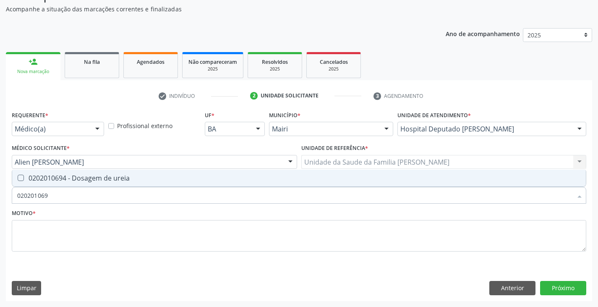
click at [45, 181] on div "0202010694 - Dosagem de ureia" at bounding box center [298, 177] width 563 height 7
checkbox ureia "true"
type input "02020106"
checkbox ureia "false"
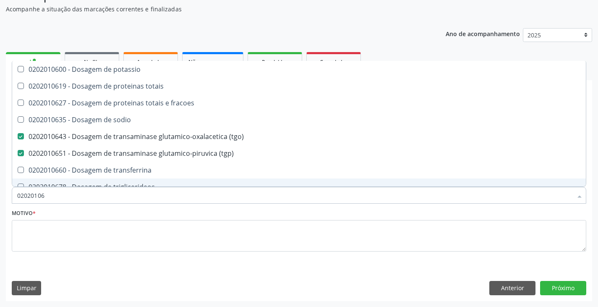
type input "0202010"
checkbox \(tgo\) "false"
checkbox \(tgp\) "false"
checkbox ureia "false"
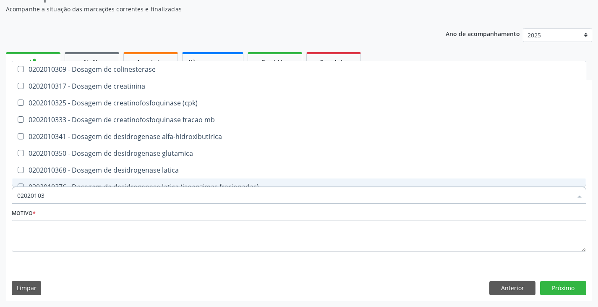
type input "020201031"
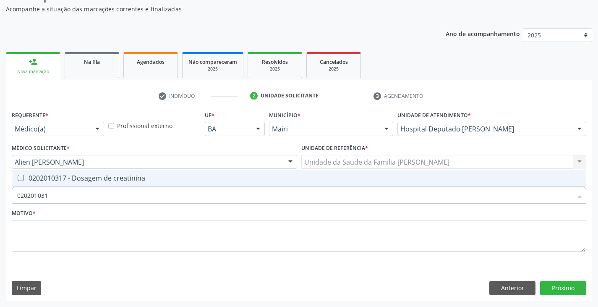
click at [45, 181] on div "0202010317 - Dosagem de creatinina" at bounding box center [298, 177] width 563 height 7
checkbox creatinina "true"
type input "02020103"
checkbox creatinina "false"
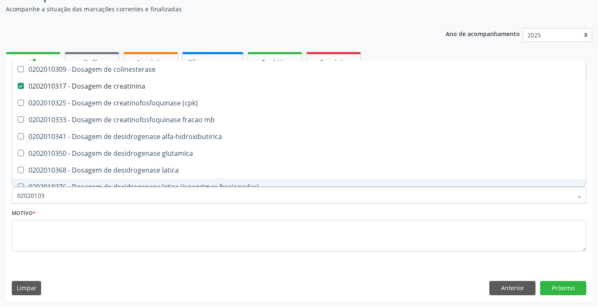
type input "0202010"
checkbox creatinina "false"
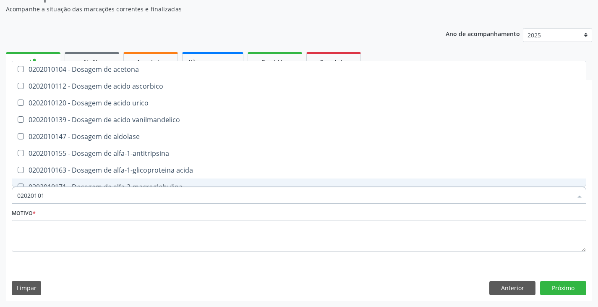
type input "020201012"
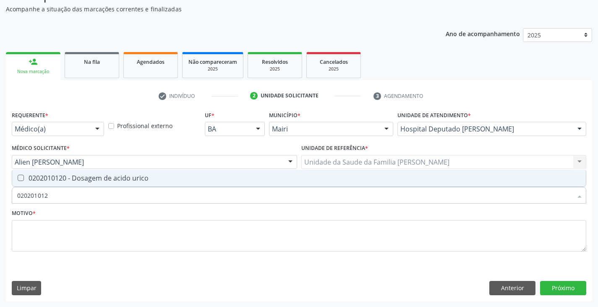
click at [45, 181] on div "0202010120 - Dosagem de acido urico" at bounding box center [298, 177] width 563 height 7
checkbox urico "true"
type input "02020101"
checkbox urico "false"
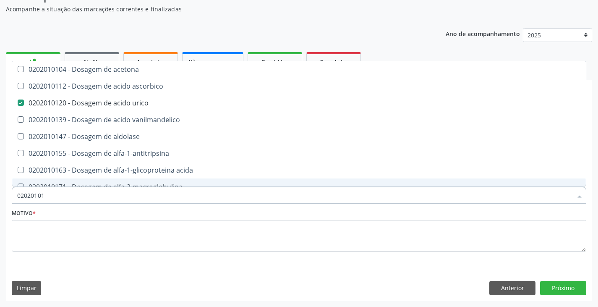
type input "0202010"
checkbox urico "false"
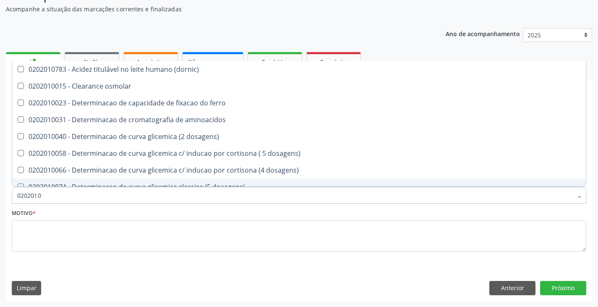
type input "020201"
checkbox urico "false"
checkbox alfa-2-macroglobulina "true"
checkbox creatinina "false"
checkbox ferritina "true"
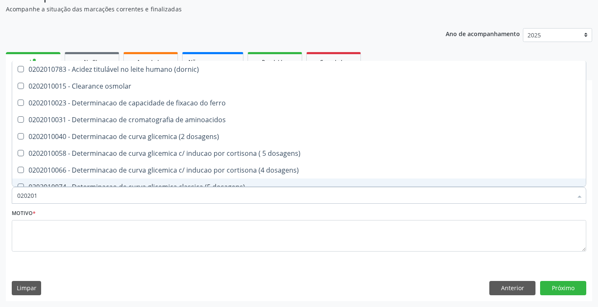
checkbox glicose "false"
checkbox magnesio "true"
checkbox \(tgo\) "false"
checkbox \(tgp\) "false"
checkbox ureia "false"
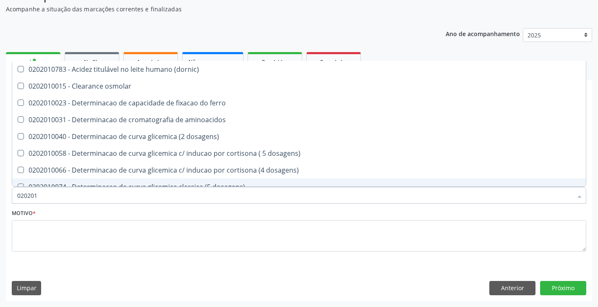
checkbox \) "true"
checkbox d-xilose "true"
type input "02020"
checkbox urico "false"
checkbox creatinina "false"
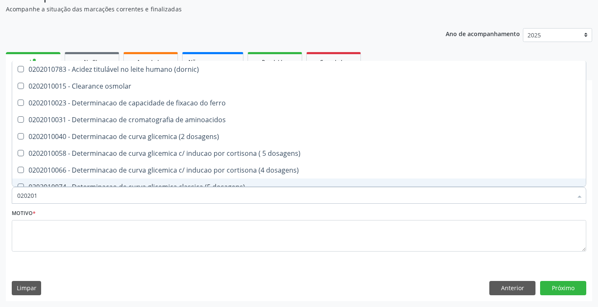
checkbox glicose "false"
checkbox \(tgo\) "false"
checkbox \(tgp\) "false"
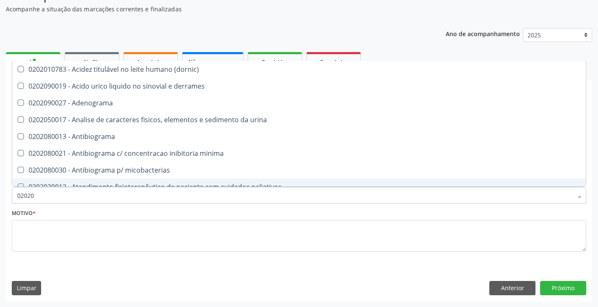
type input "0202"
checkbox urico "false"
checkbox aminoglicosideos "true"
checkbox creatinina "false"
checkbox estrona "true"
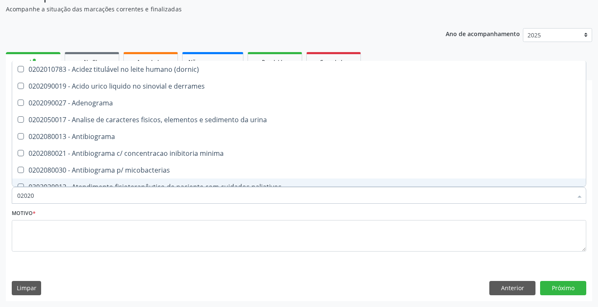
checkbox glicose "false"
checkbox \(ige\) "true"
checkbox \(tgo\) "false"
checkbox \(tgp\) "false"
checkbox ureia "false"
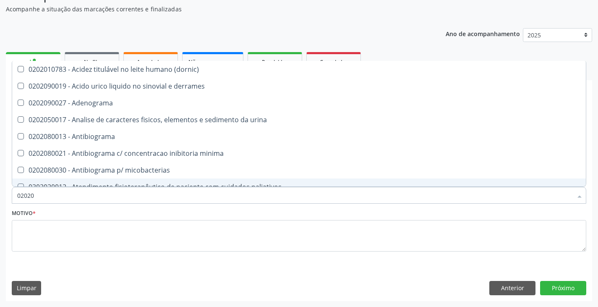
checkbox amniotico "true"
checkbox Esplenograma "true"
checkbox \) "true"
checkbox completo "false"
checkbox \(western-blot\) "true"
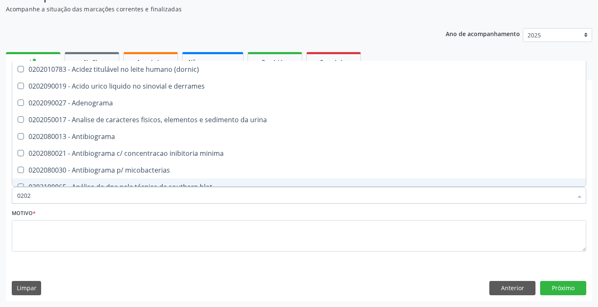
type input "02020"
checkbox complemento "true"
checkbox urico "false"
checkbox catecolaminas "true"
checkbox creatinina "false"
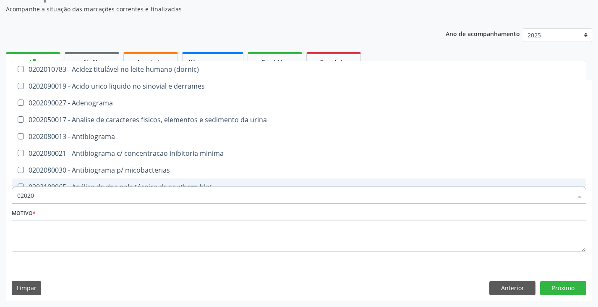
checkbox fenitoina "true"
checkbox glicose "false"
checkbox derrames "true"
checkbox totais "true"
checkbox coleta\) "true"
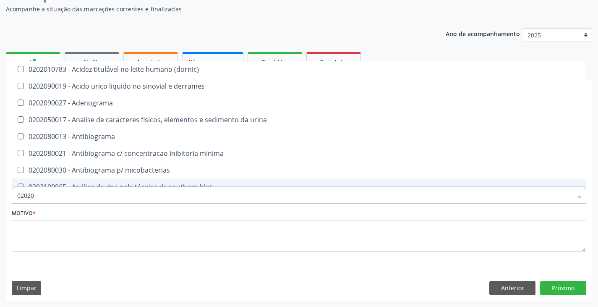
checkbox \(tgo\) "false"
checkbox \(tgp\) "false"
checkbox ureia "false"
checkbox acilcarnitinas "true"
checkbox completo "false"
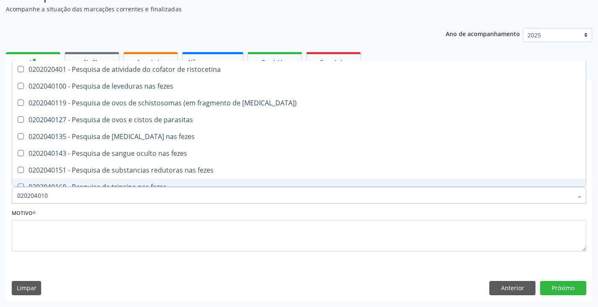
type input "0202040100"
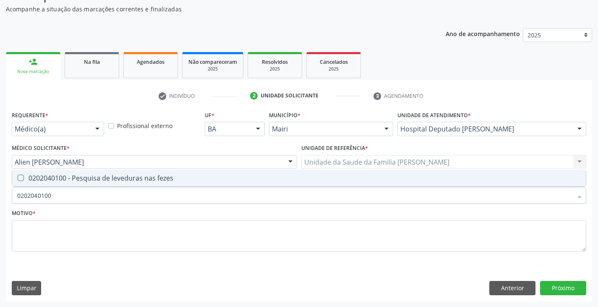
click at [45, 181] on div "0202040100 - Pesquisa de leveduras nas fezes" at bounding box center [298, 177] width 563 height 7
checkbox fezes "true"
type input "02020401"
checkbox fezes "false"
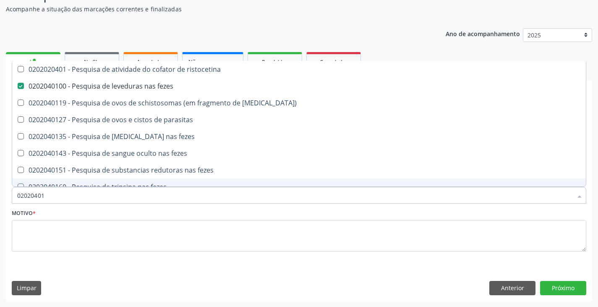
type input "0202040"
checkbox fezes "false"
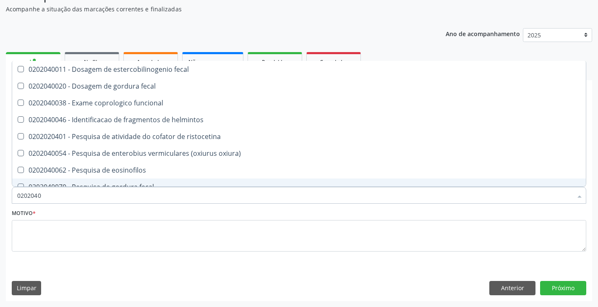
type input "020204"
checkbox fezes "false"
checkbox fezes "true"
type input "02020"
checkbox fezes "false"
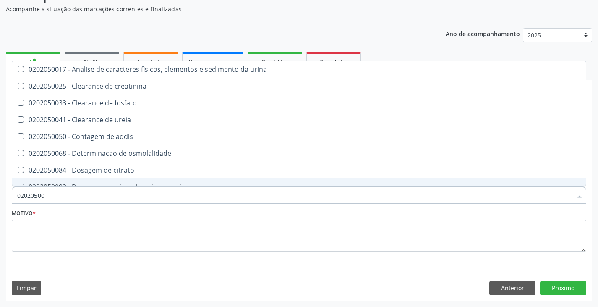
type input "020205001"
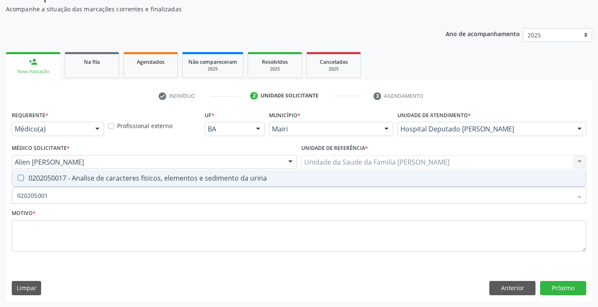
click at [45, 181] on div "0202050017 - Analise de caracteres fisicos, elementos e sedimento da urina" at bounding box center [298, 177] width 563 height 7
checkbox urina "true"
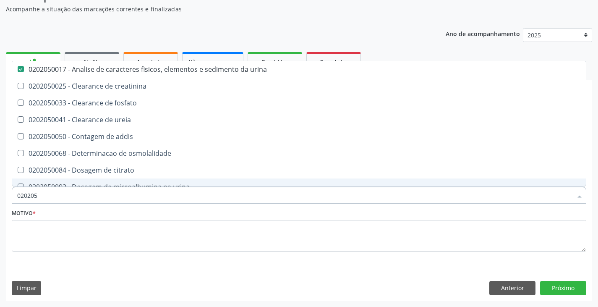
type input "02020"
checkbox urina "false"
checkbox ureia "true"
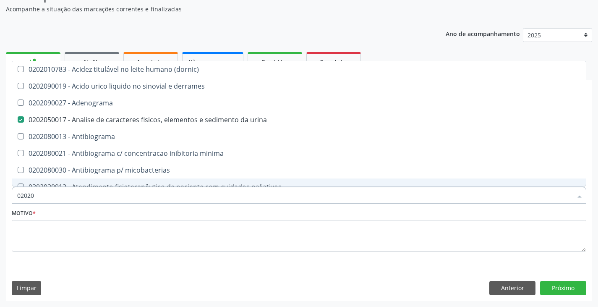
type input "0202"
checkbox urico "false"
checkbox aminoglicosideos "true"
checkbox creatinina "false"
checkbox estrona "true"
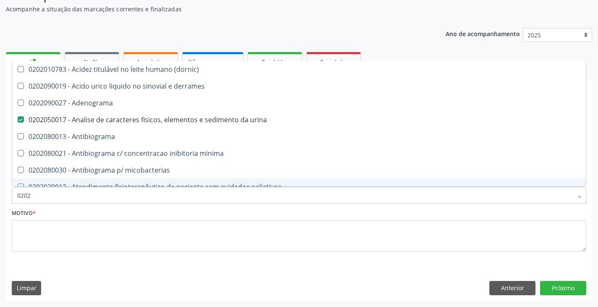
checkbox glicose "false"
checkbox \(ige\) "true"
checkbox \(tgo\) "false"
checkbox \(tgp\) "false"
checkbox ureia "false"
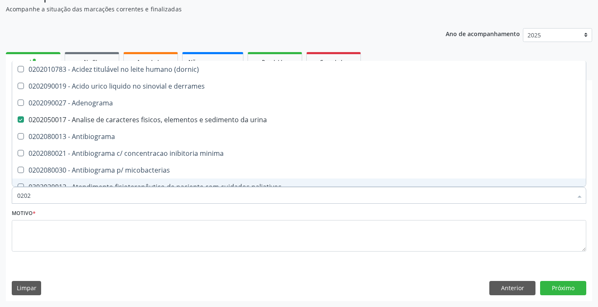
checkbox amniotico "true"
checkbox Esplenograma "true"
checkbox \) "true"
checkbox completo "false"
checkbox \(western-blot\) "true"
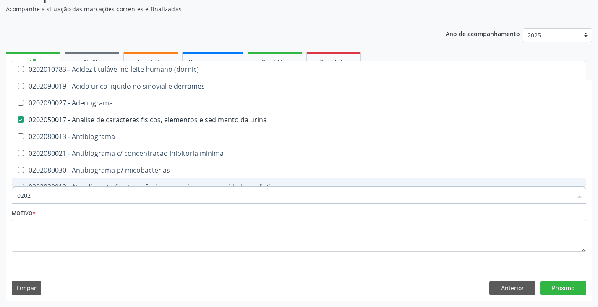
checkbox fezes "false"
type input "02"
checkbox urina "false"
checkbox addis "false"
checkbox antiplaquetarios "true"
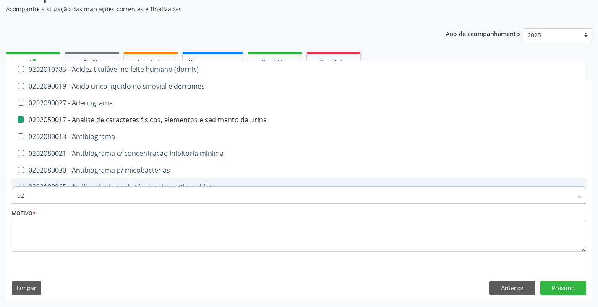
checkbox urico "false"
checkbox creatinina "false"
checkbox glicose "false"
checkbox \(tgo\) "false"
checkbox \(tgp\) "false"
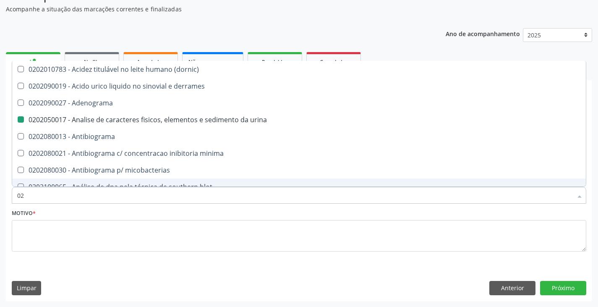
checkbox ureia "false"
checkbox completo "false"
checkbox fezes "false"
checkbox contenção "false"
checkbox unilateral "false"
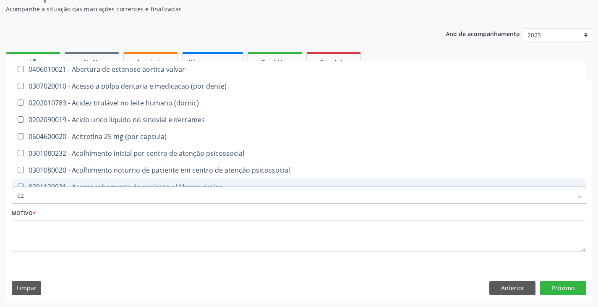
type input "0"
checkbox urina "false"
checkbox sistêmico "true"
checkbox urico "false"
checkbox creatinina "false"
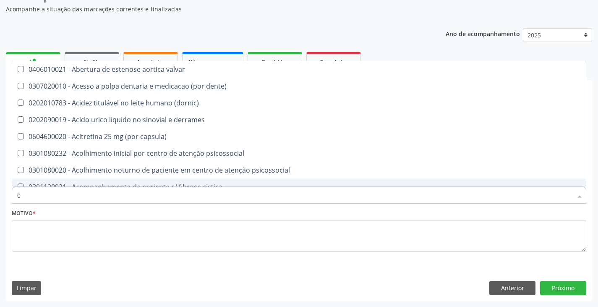
checkbox glicose "false"
checkbox \(tgo\) "false"
checkbox \(tgp\) "false"
checkbox ureia "false"
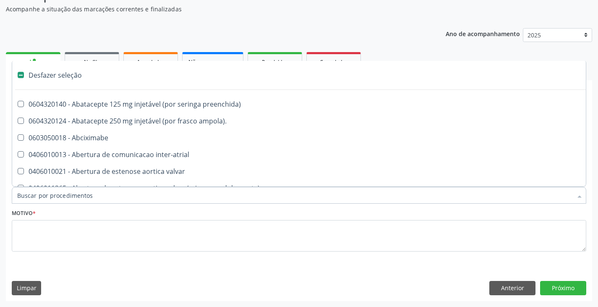
type input "f"
checkbox reabilitacao "true"
checkbox urina "false"
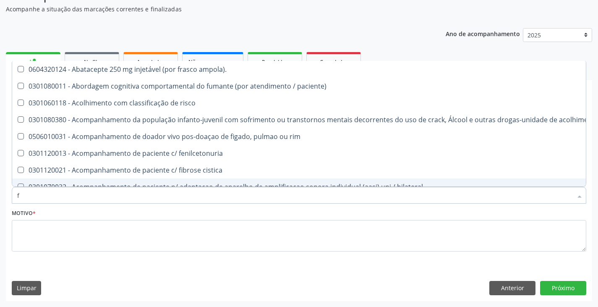
type input "fe"
checkbox urina "false"
checkbox respiratória "true"
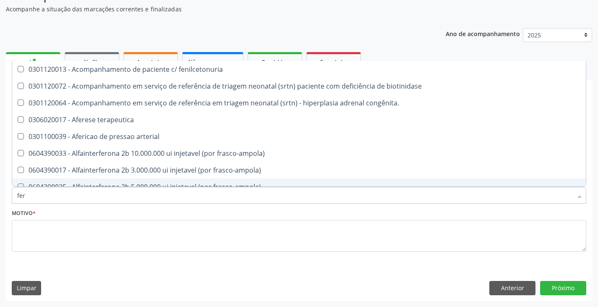
type input "ferr"
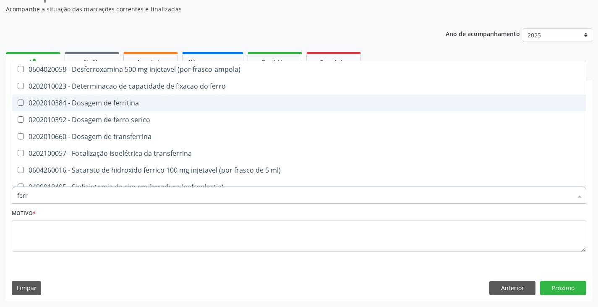
click at [66, 99] on div "0202010384 - Dosagem de ferritina" at bounding box center [298, 102] width 563 height 7
checkbox ferritina "true"
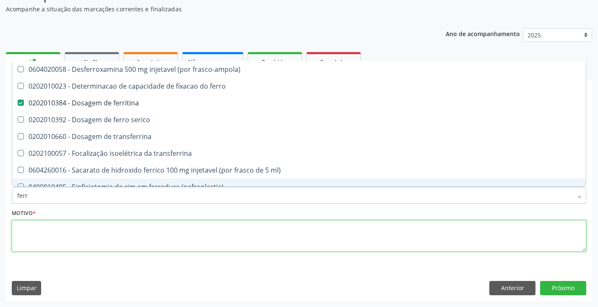
click at [60, 229] on textarea at bounding box center [299, 236] width 574 height 32
checkbox ferro "true"
checkbox serico "true"
checkbox transferrina "true"
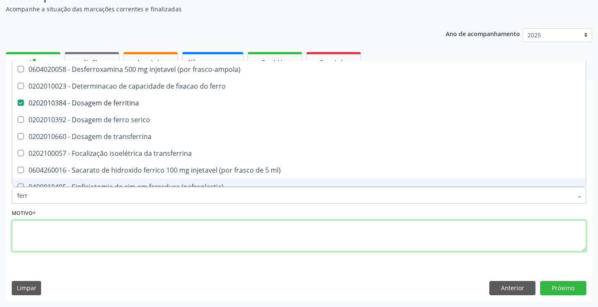
checkbox ml\) "true"
checkbox \(nefroplastia\) "true"
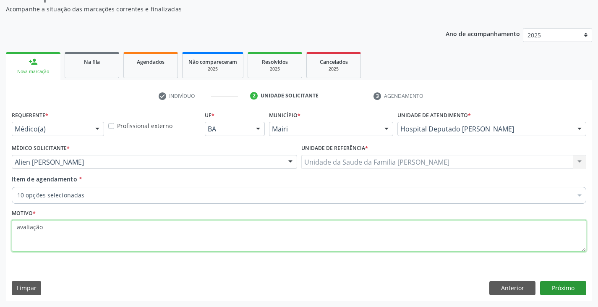
type textarea "avaliação"
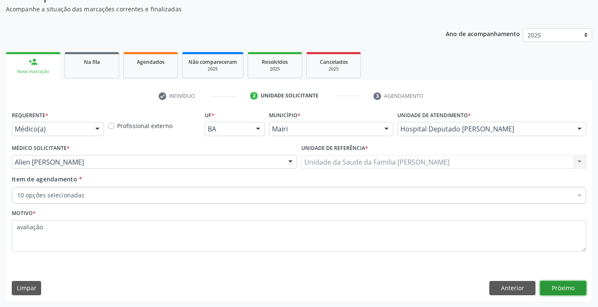
click at [576, 288] on button "Próximo" at bounding box center [563, 288] width 46 height 14
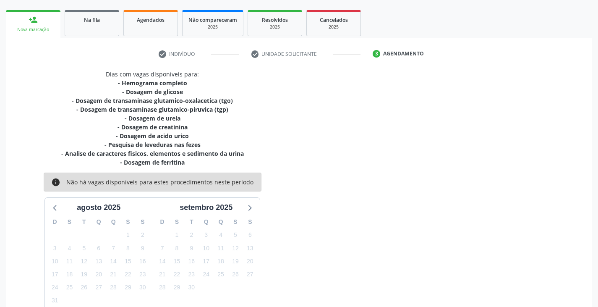
scroll to position [162, 0]
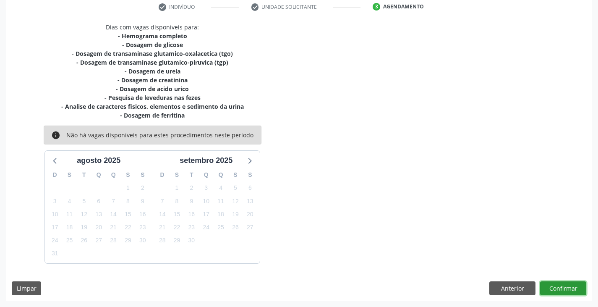
click at [575, 288] on button "Confirmar" at bounding box center [563, 288] width 46 height 14
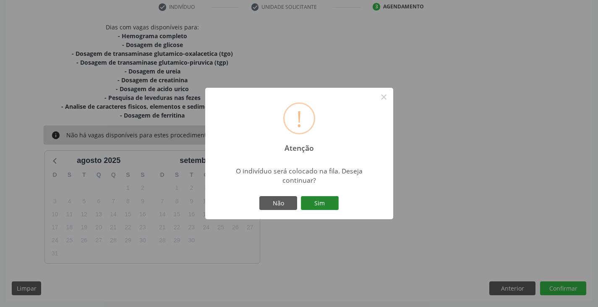
click at [317, 198] on button "Sim" at bounding box center [320, 203] width 38 height 14
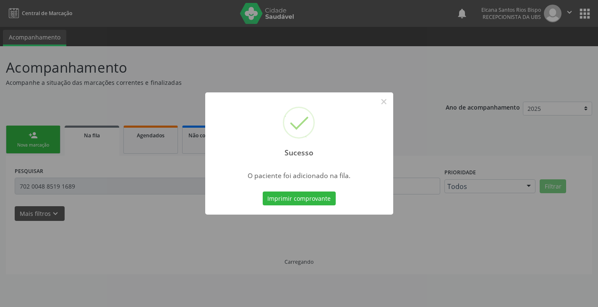
scroll to position [0, 0]
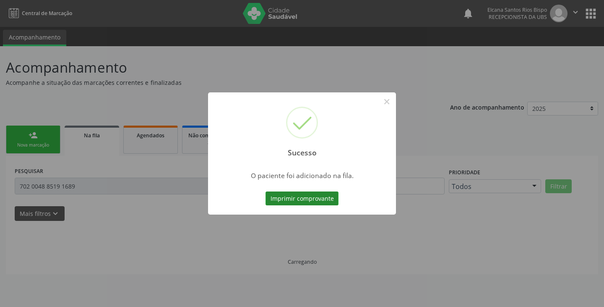
click at [300, 200] on button "Imprimir comprovante" at bounding box center [301, 198] width 73 height 14
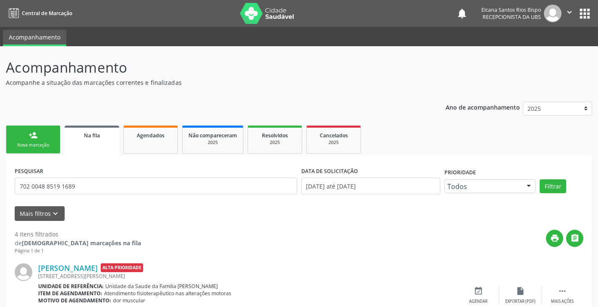
click at [47, 127] on link "person_add Nova marcação" at bounding box center [33, 139] width 55 height 28
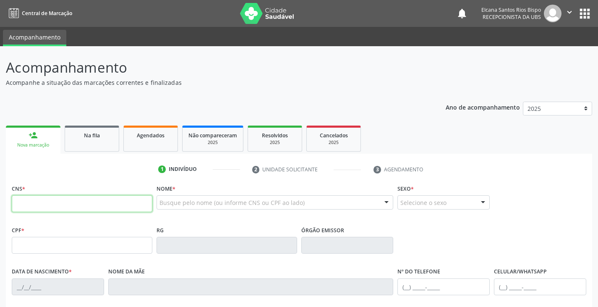
click at [44, 208] on input "text" at bounding box center [82, 203] width 140 height 17
paste input "704 1031 5352 9473"
type input "704 1031 5352 9473"
type input "124.050.125-02"
type input "1[DATE]"
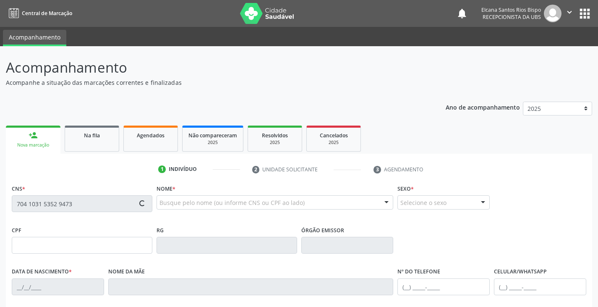
type input "[PERSON_NAME] Sampaio"
type input "[PHONE_NUMBER]"
type input "043.416.105-54"
type input "S/N"
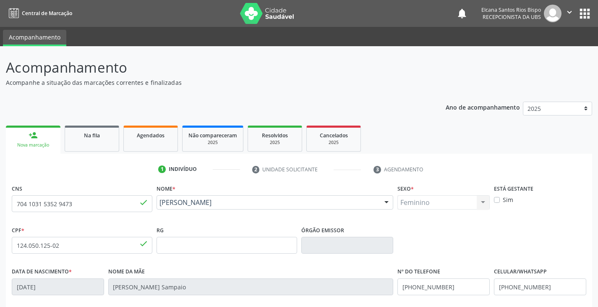
scroll to position [148, 0]
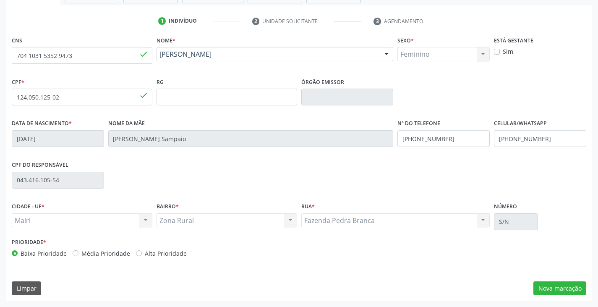
click at [156, 252] on label "Alta Prioridade" at bounding box center [166, 253] width 42 height 9
click at [142, 252] on input "Alta Prioridade" at bounding box center [139, 253] width 6 height 8
radio input "true"
click at [553, 286] on button "Nova marcação" at bounding box center [559, 288] width 53 height 14
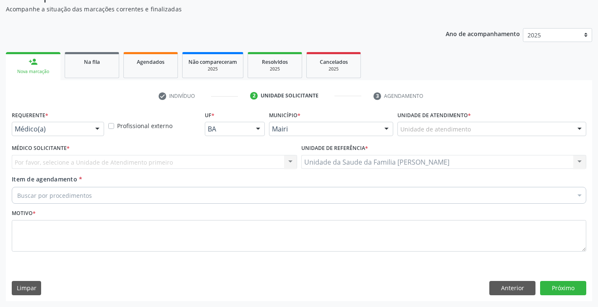
scroll to position [73, 0]
click at [483, 129] on div "Unidade de atendimento" at bounding box center [491, 129] width 189 height 14
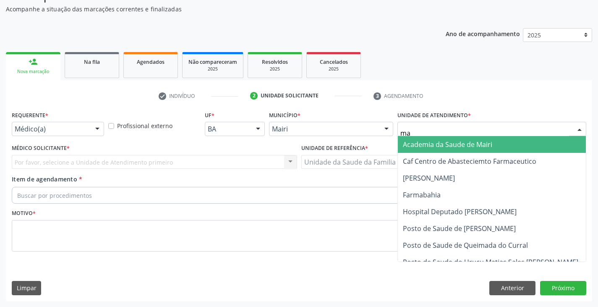
type input "m"
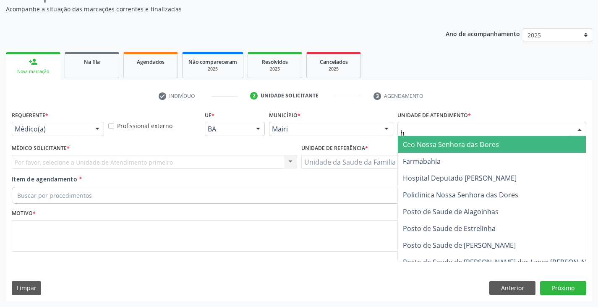
type input "ho"
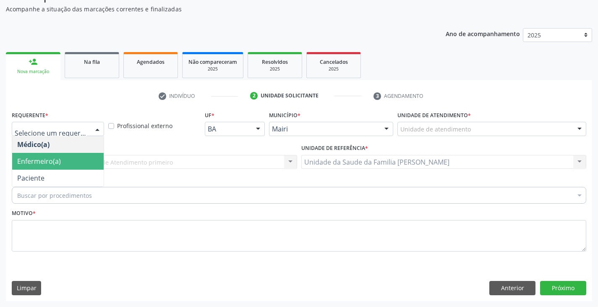
click at [64, 164] on span "Enfermeiro(a)" at bounding box center [57, 161] width 91 height 17
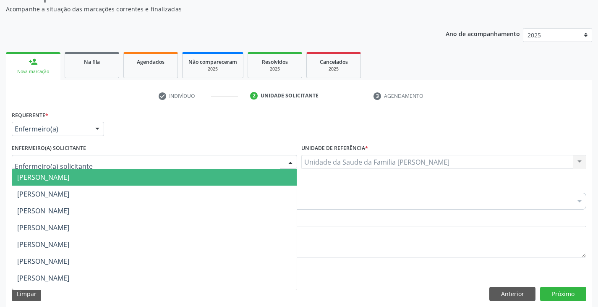
type input "m"
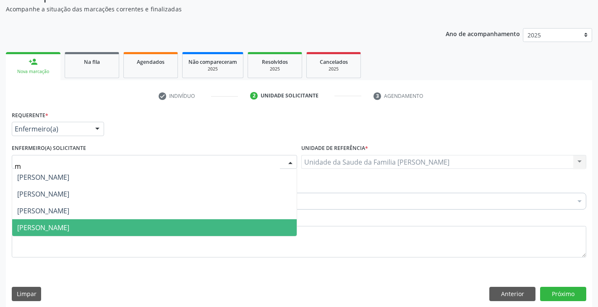
click at [66, 225] on span "Monize Lima Sousa" at bounding box center [43, 227] width 52 height 9
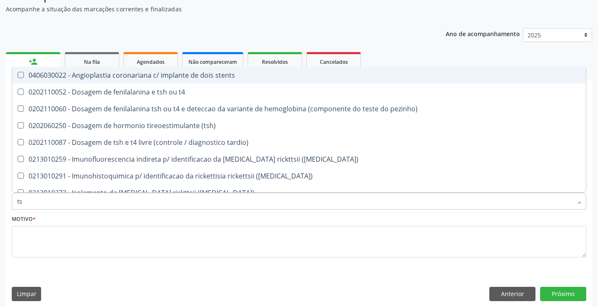
type input "tsh"
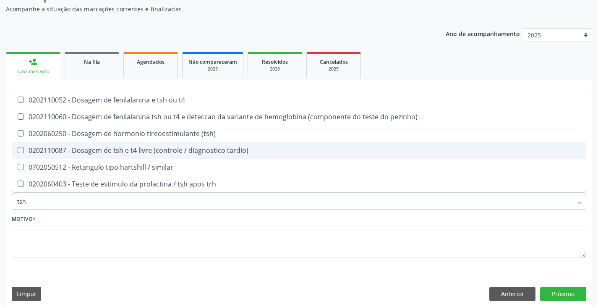
click at [75, 150] on div "0202110087 - Dosagem de tsh e t4 livre (controle / diagnostico tardio)" at bounding box center [298, 150] width 563 height 7
checkbox tardio\) "true"
type input "ts"
checkbox tardio\) "false"
checkbox similar "true"
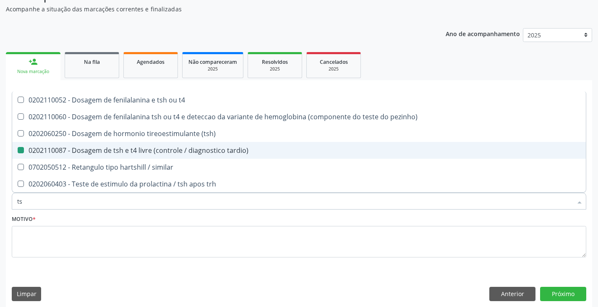
type input "t"
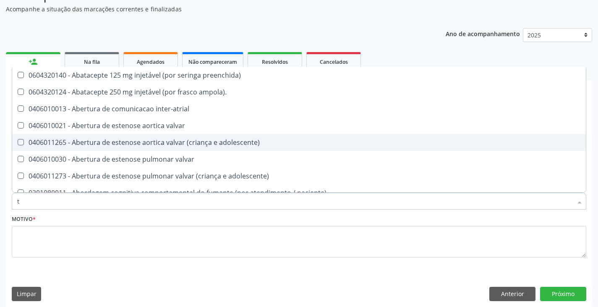
checkbox adolescente\) "false"
type input "t3"
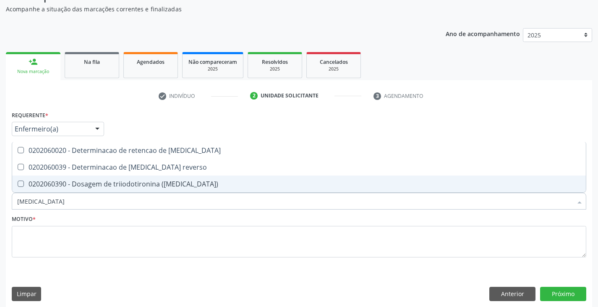
click at [74, 182] on div "0202060390 - Dosagem de triiodotironina ([MEDICAL_DATA])" at bounding box center [298, 183] width 563 height 7
checkbox \(t3\) "true"
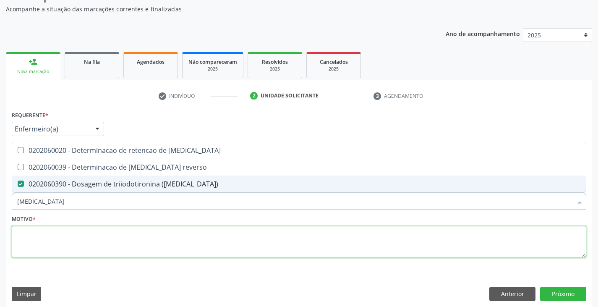
click at [33, 236] on textarea at bounding box center [299, 242] width 574 height 32
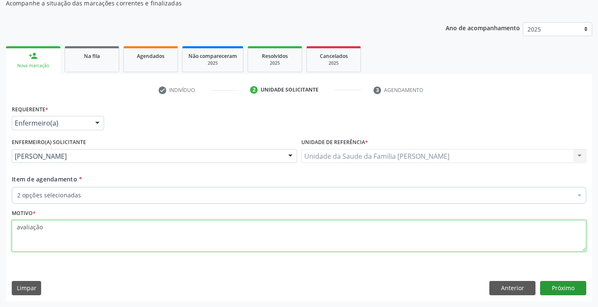
type textarea "avaliação"
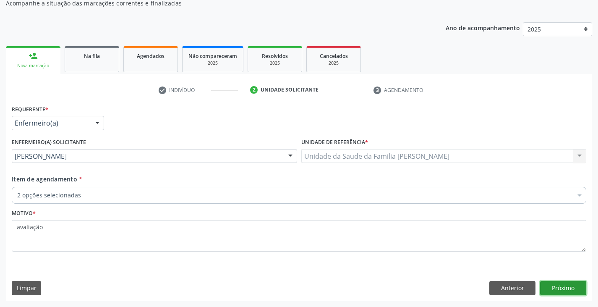
click at [561, 282] on button "Próximo" at bounding box center [563, 288] width 46 height 14
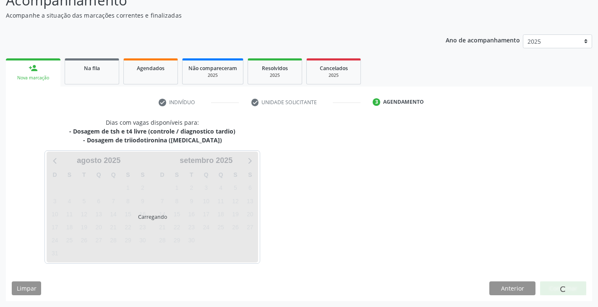
scroll to position [79, 0]
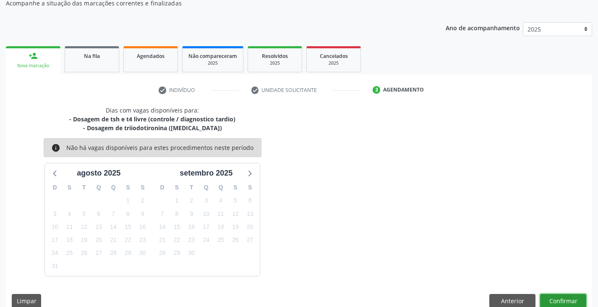
click at [559, 294] on button "Confirmar" at bounding box center [563, 301] width 46 height 14
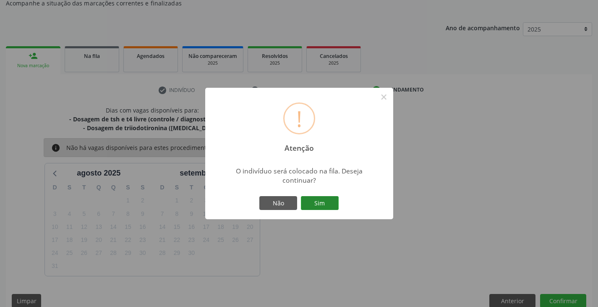
click at [325, 199] on button "Sim" at bounding box center [320, 203] width 38 height 14
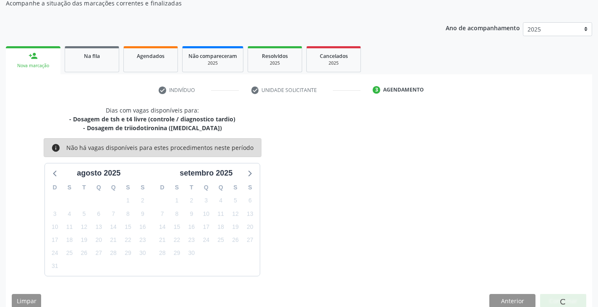
scroll to position [0, 0]
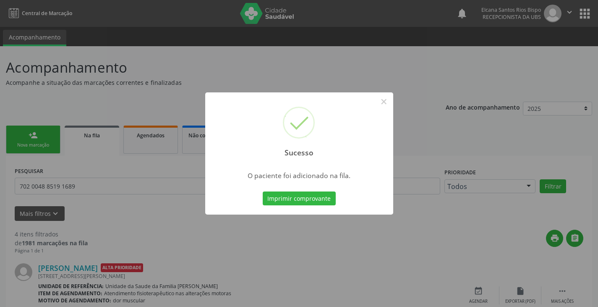
click at [325, 188] on div "Sucesso × O paciente foi adicionado na fila. Imprimir comprovante Cancel" at bounding box center [299, 153] width 188 height 122
click at [324, 195] on button "Imprimir comprovante" at bounding box center [299, 198] width 73 height 14
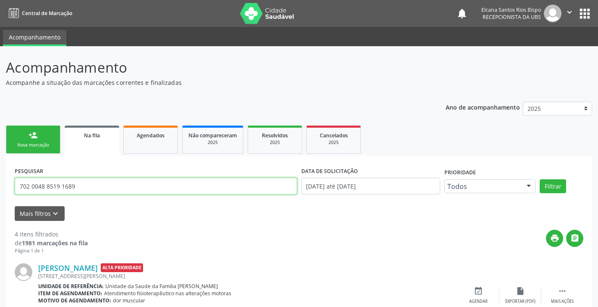
drag, startPoint x: 78, startPoint y: 185, endPoint x: 8, endPoint y: 193, distance: 70.1
paste input "4 1031 5352 9473"
type input "704 1031 5352 9473"
click at [539, 179] on button "Filtrar" at bounding box center [552, 186] width 26 height 14
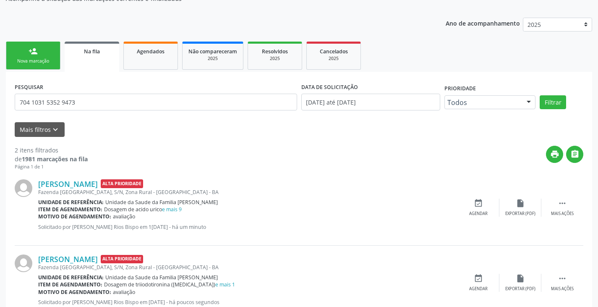
scroll to position [112, 0]
